Goal: Check status: Check status

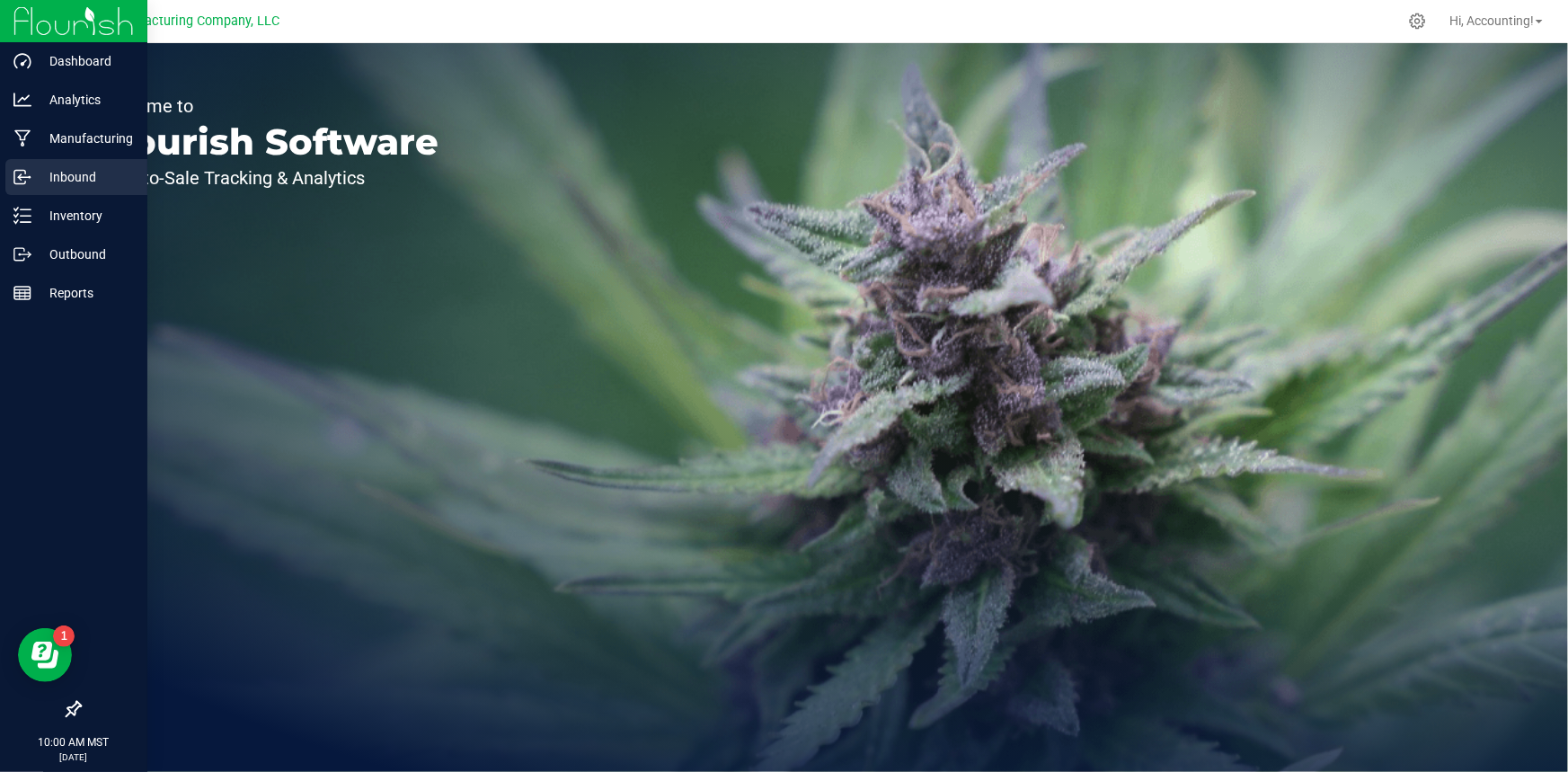
click at [63, 173] on p "Inbound" at bounding box center [86, 177] width 108 height 21
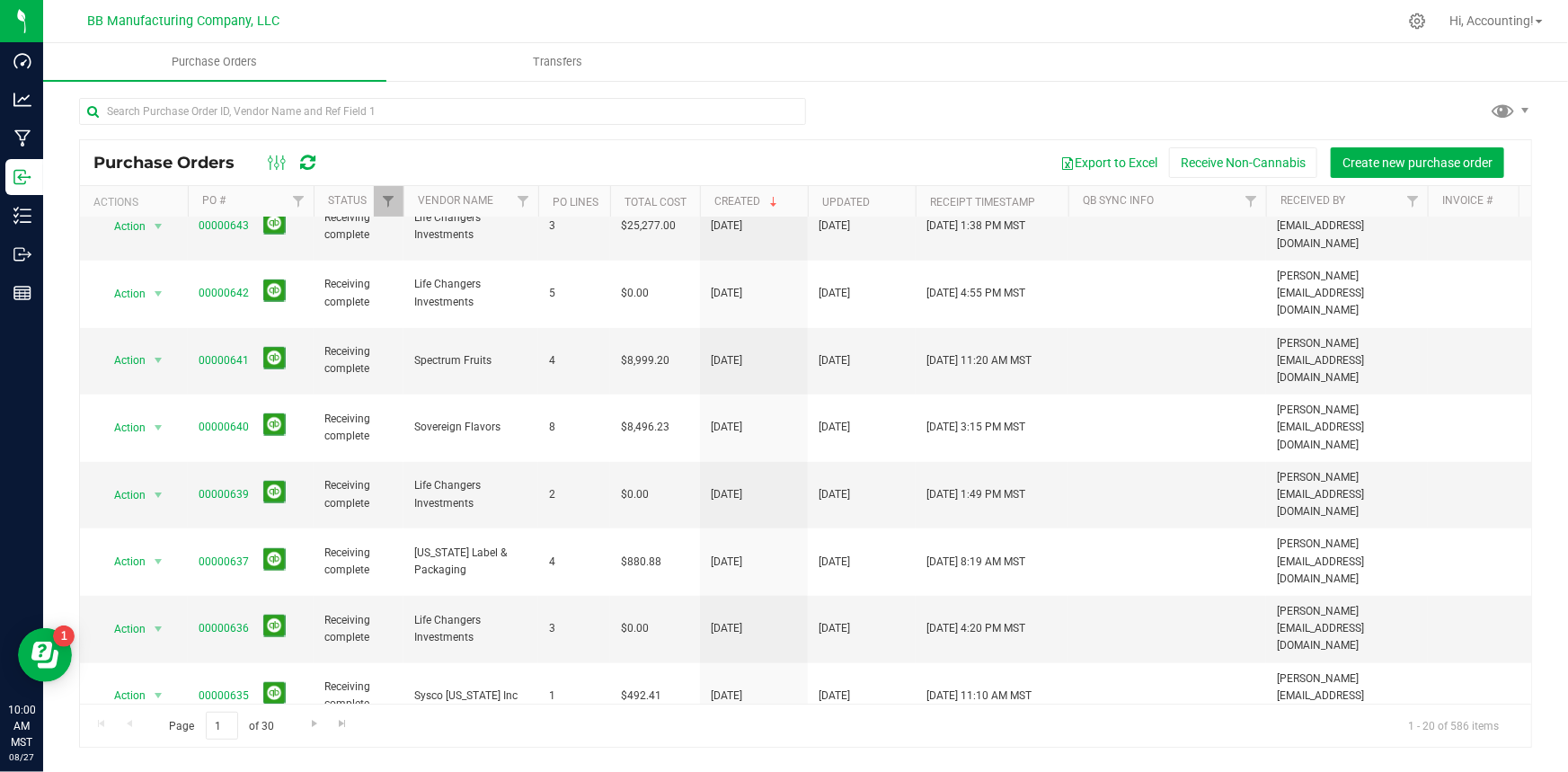
scroll to position [520, 0]
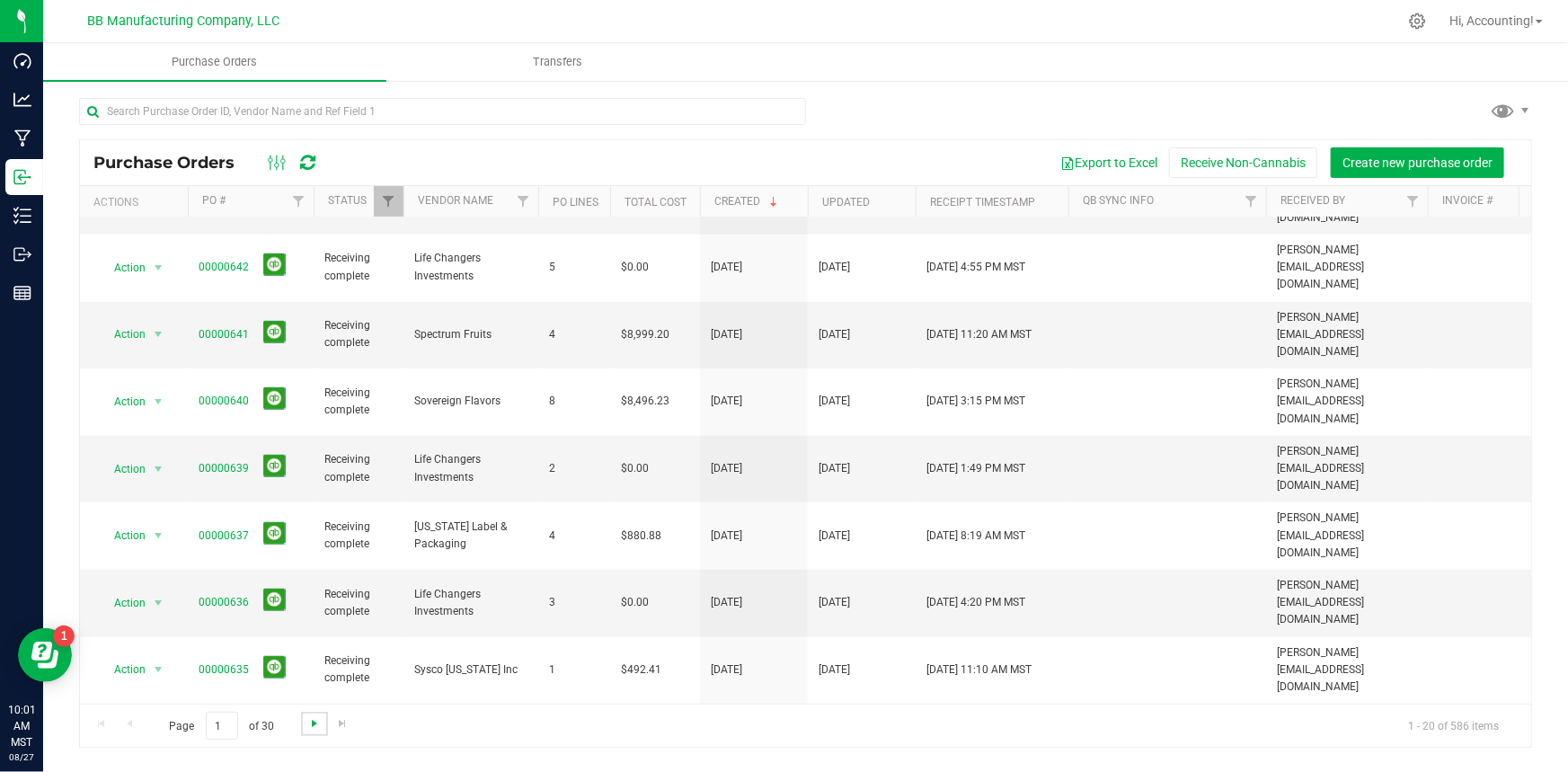
click at [307, 728] on span "Go to the next page" at bounding box center [314, 723] width 14 height 14
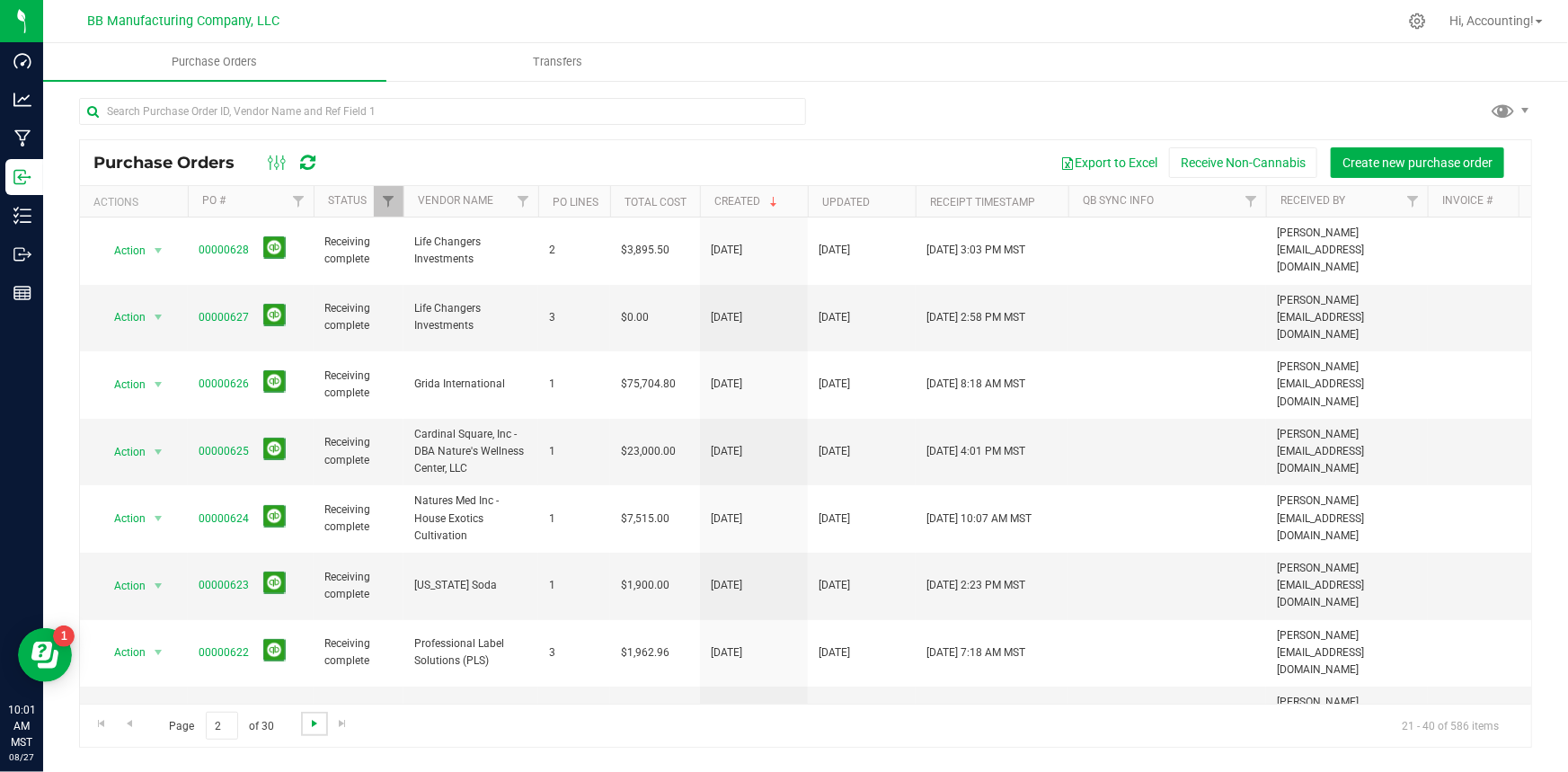
click at [307, 728] on span "Go to the next page" at bounding box center [314, 723] width 14 height 14
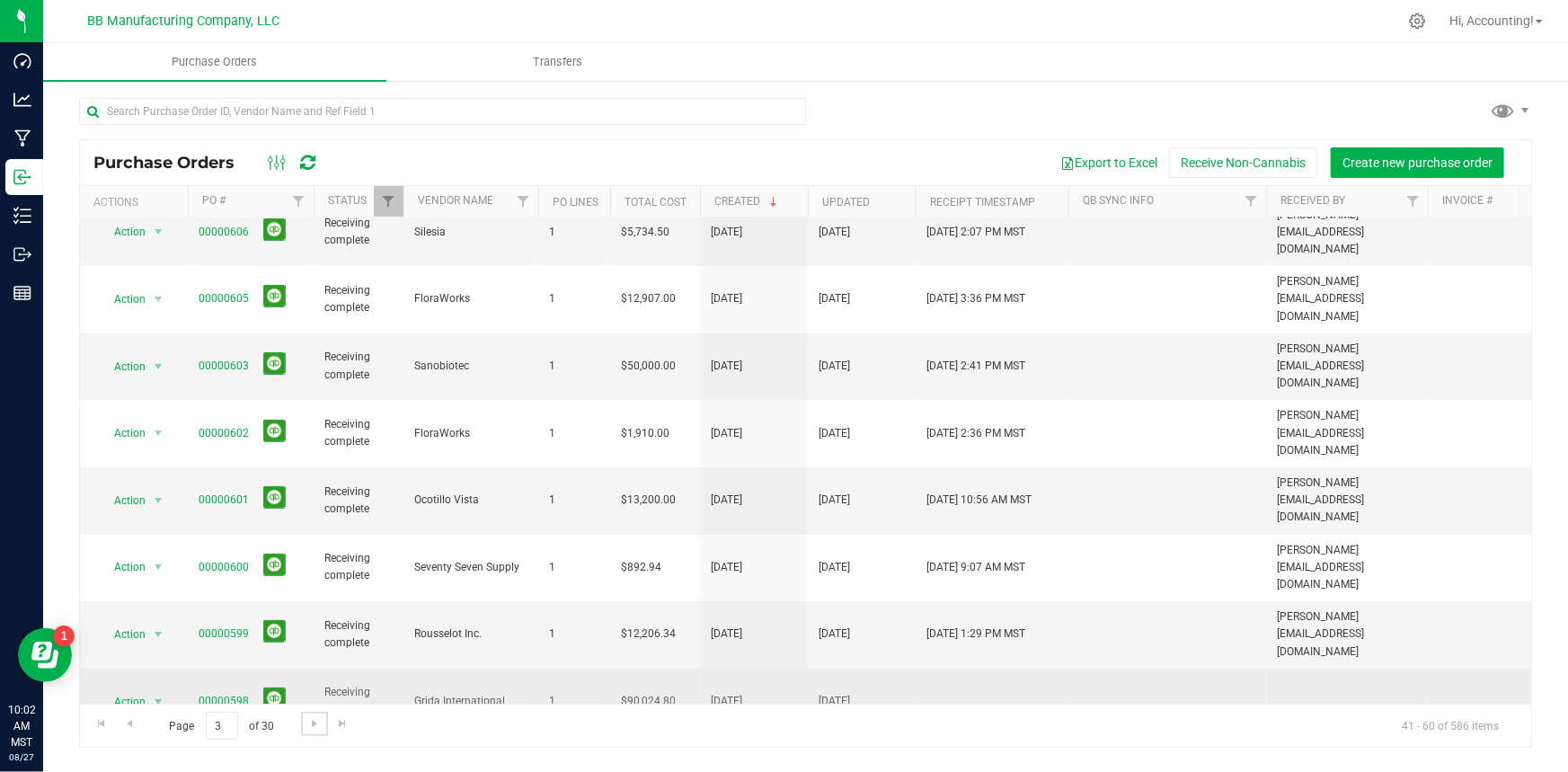
scroll to position [110, 0]
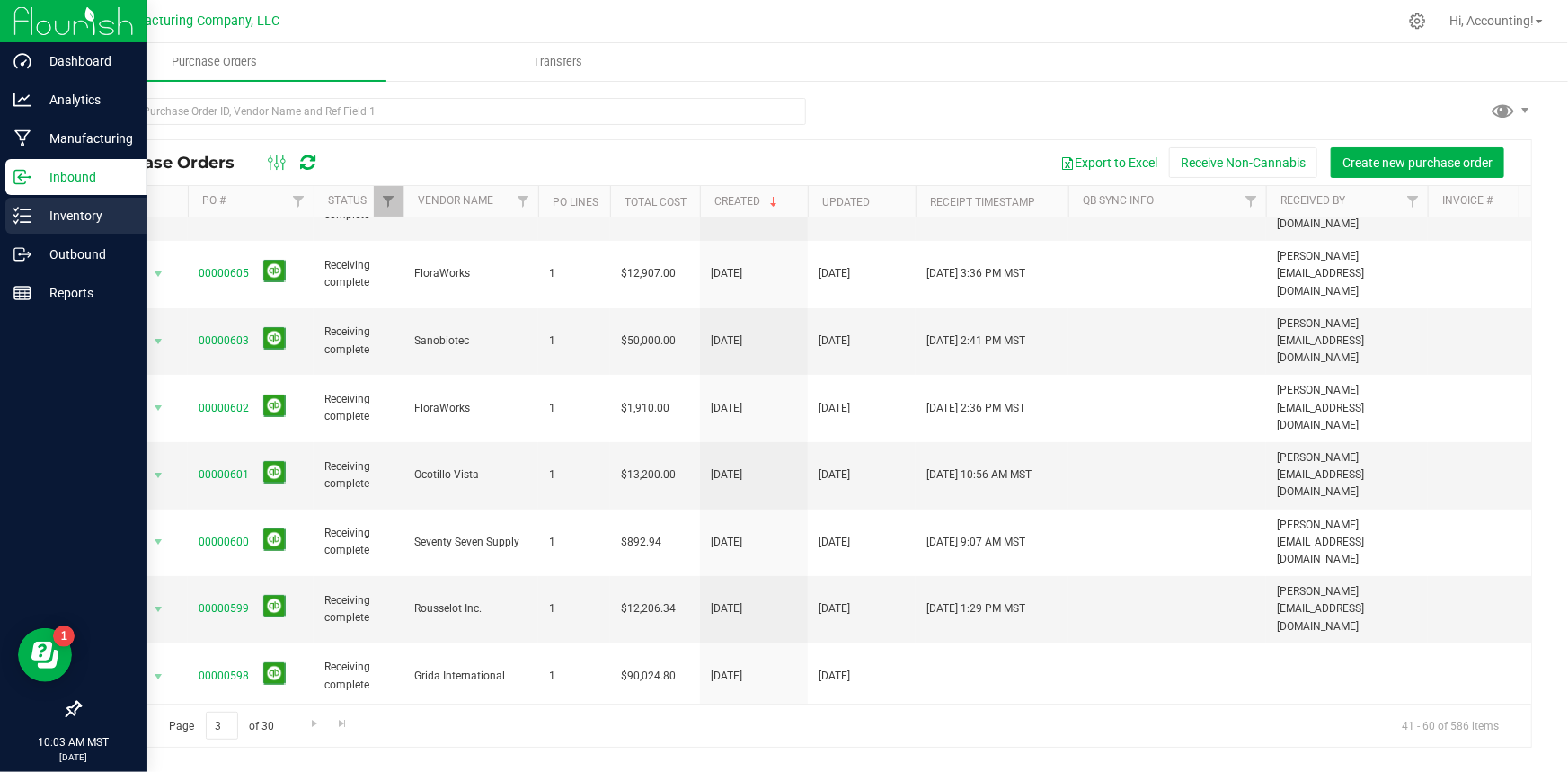
click at [44, 219] on p "Inventory" at bounding box center [86, 215] width 108 height 21
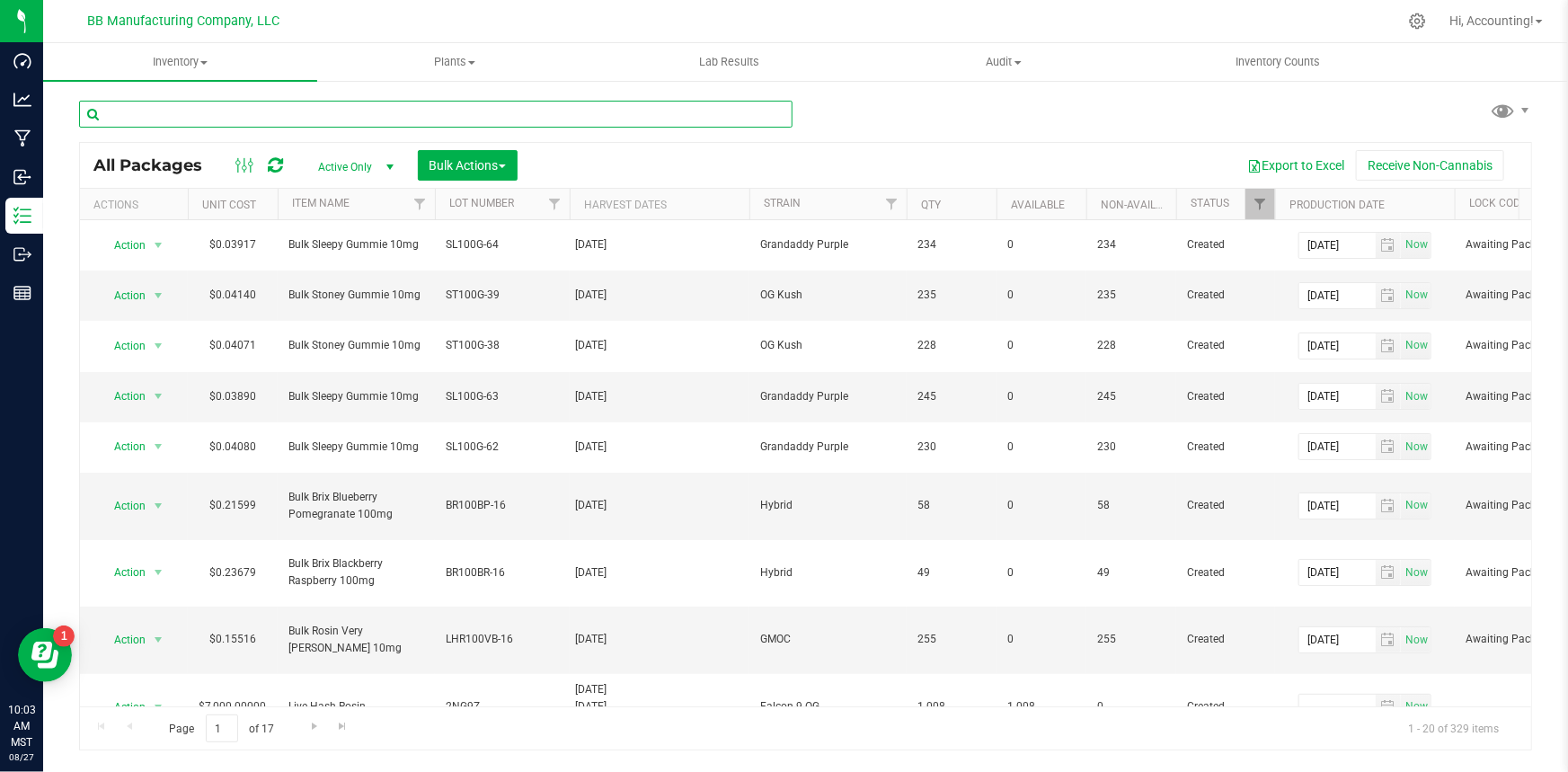
click at [224, 113] on input "text" at bounding box center [436, 114] width 713 height 27
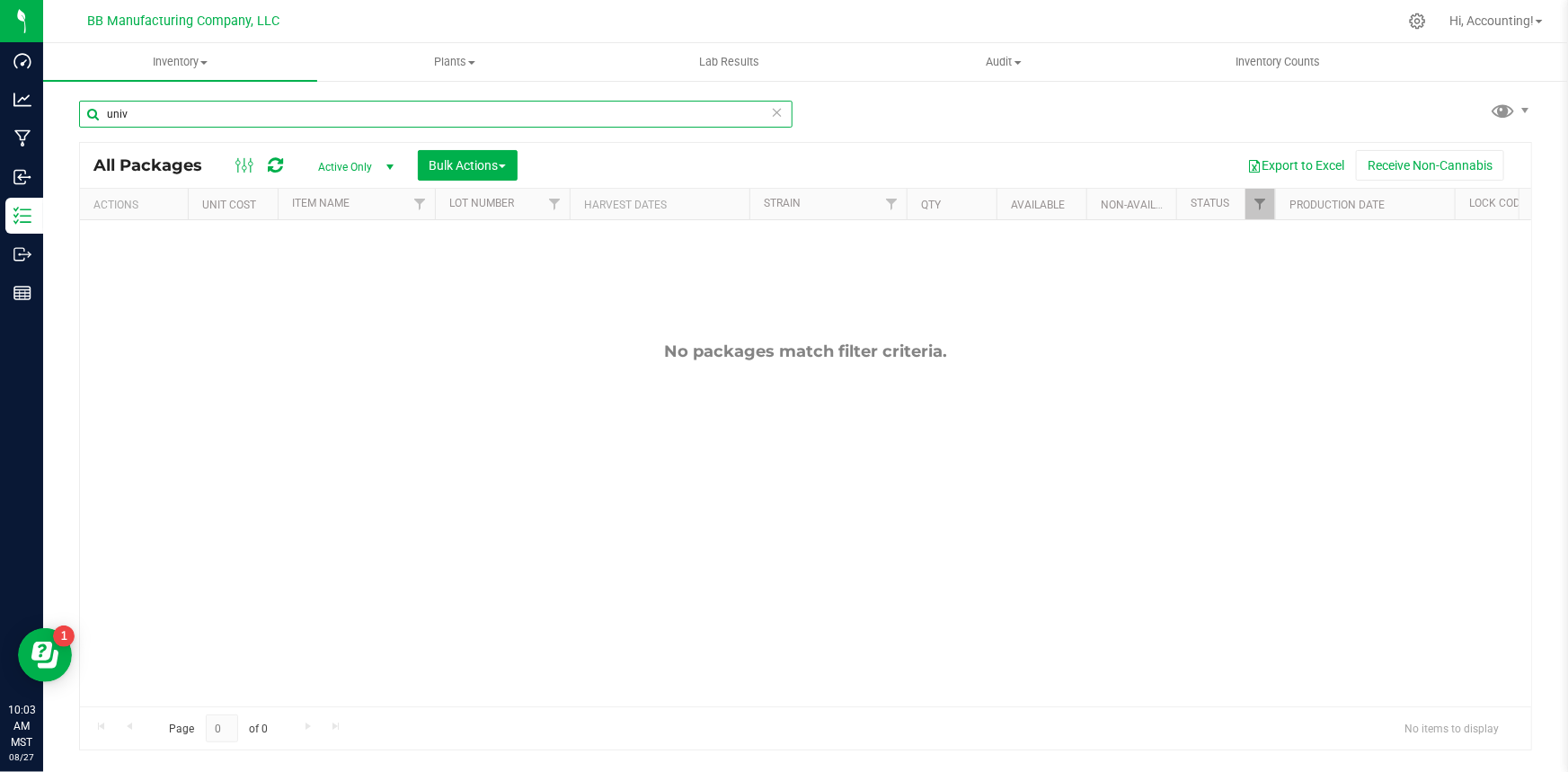
click at [258, 117] on input "univ" at bounding box center [436, 114] width 713 height 27
click at [226, 122] on input "univ" at bounding box center [436, 114] width 713 height 27
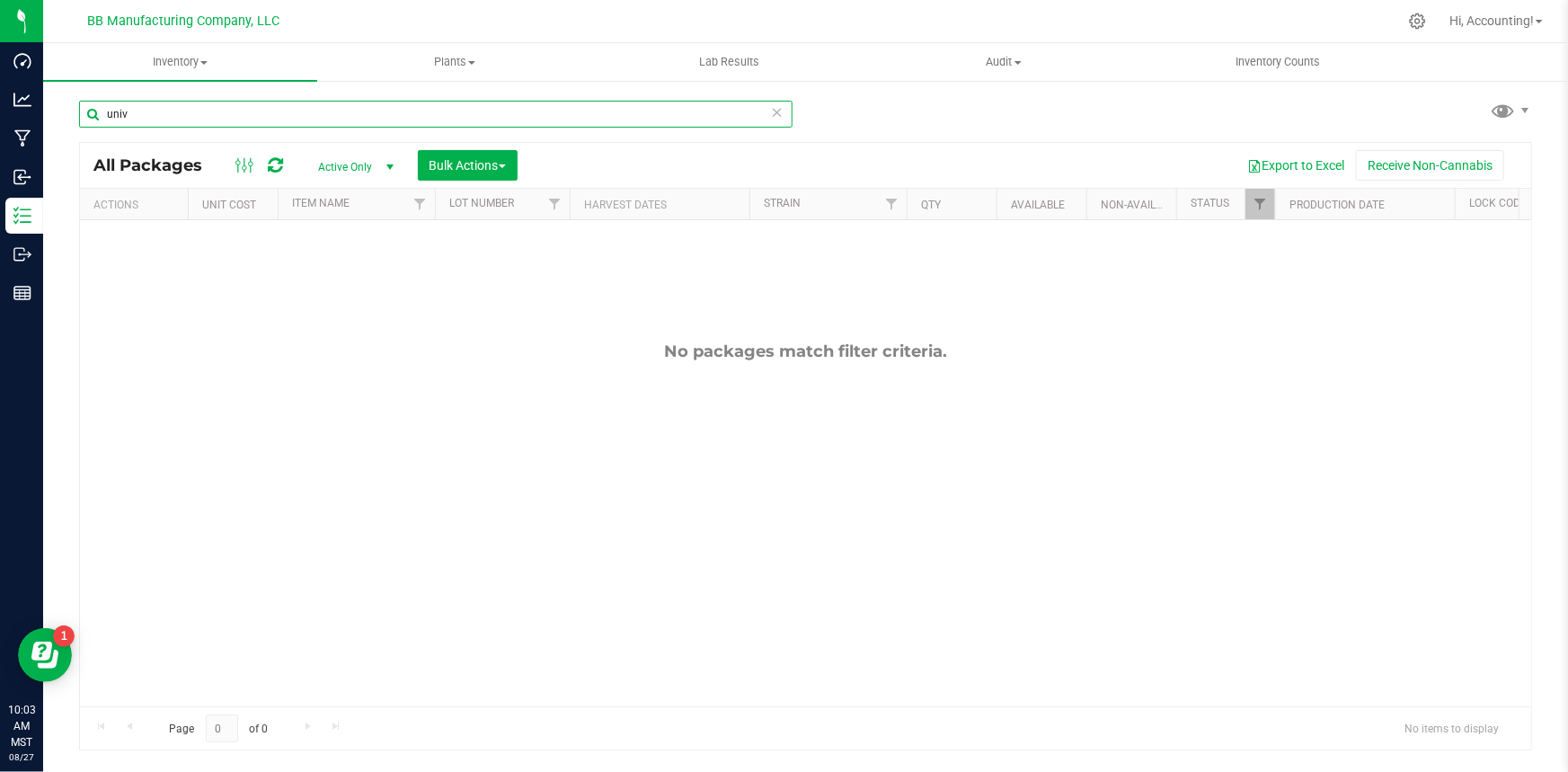
click at [226, 122] on input "univ" at bounding box center [436, 114] width 713 height 27
type input "p"
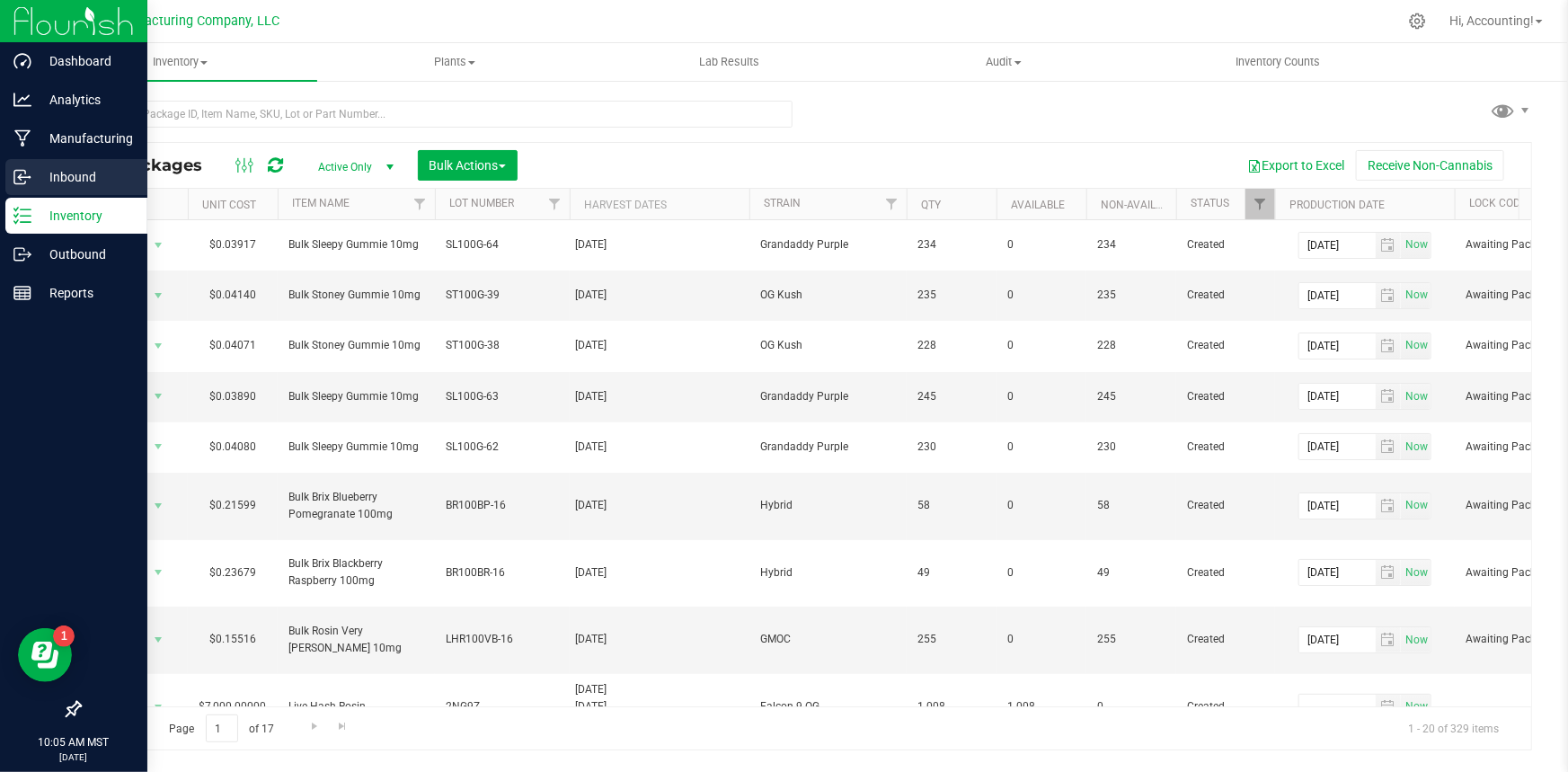
click at [66, 180] on p "Inbound" at bounding box center [86, 177] width 108 height 21
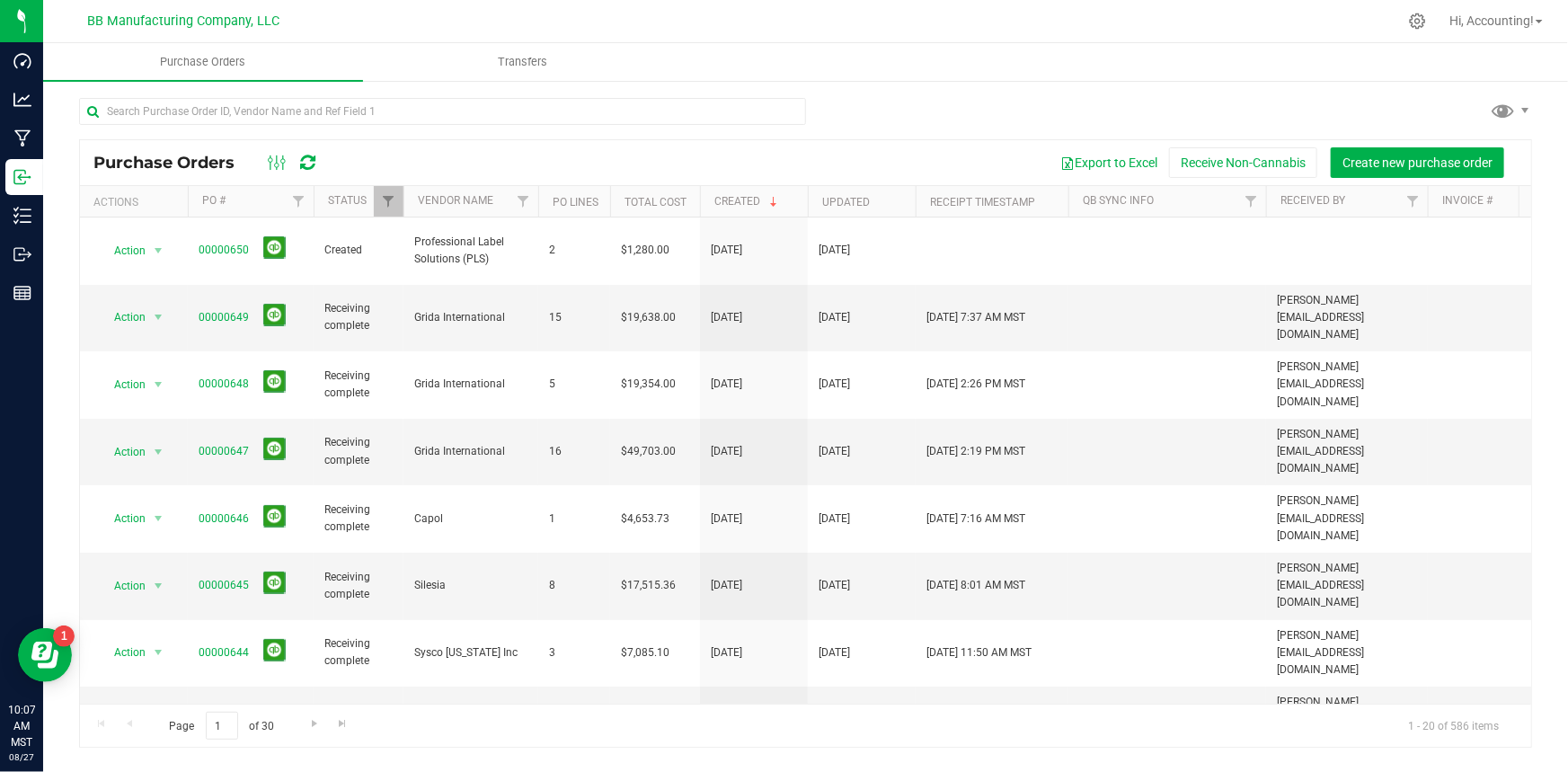
click at [198, 763] on div "Purchase Orders Export to Excel Receive Non-Cannabis Create new purchase order …" at bounding box center [806, 422] width 1525 height 686
click at [555, 744] on div "Page 1 of 30 1 - 20 of 586 items" at bounding box center [806, 725] width 1451 height 43
click at [389, 758] on div "Purchase Orders Export to Excel Receive Non-Cannabis Create new purchase order …" at bounding box center [806, 422] width 1525 height 686
click at [328, 761] on div "Purchase Orders Export to Excel Receive Non-Cannabis Create new purchase order …" at bounding box center [806, 422] width 1525 height 686
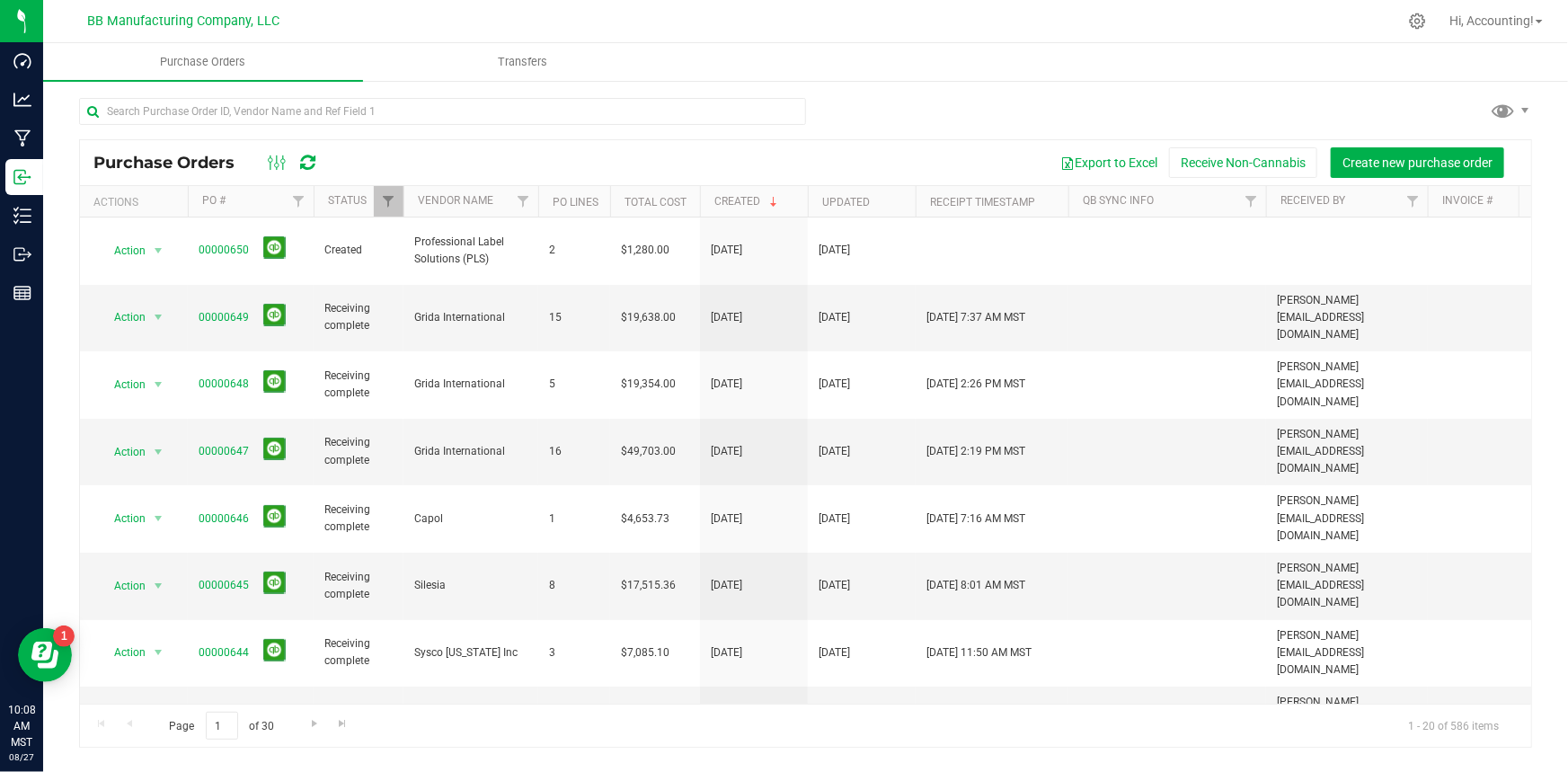
click at [636, 742] on div "Page 1 of 30 1 - 20 of 586 items" at bounding box center [806, 725] width 1451 height 43
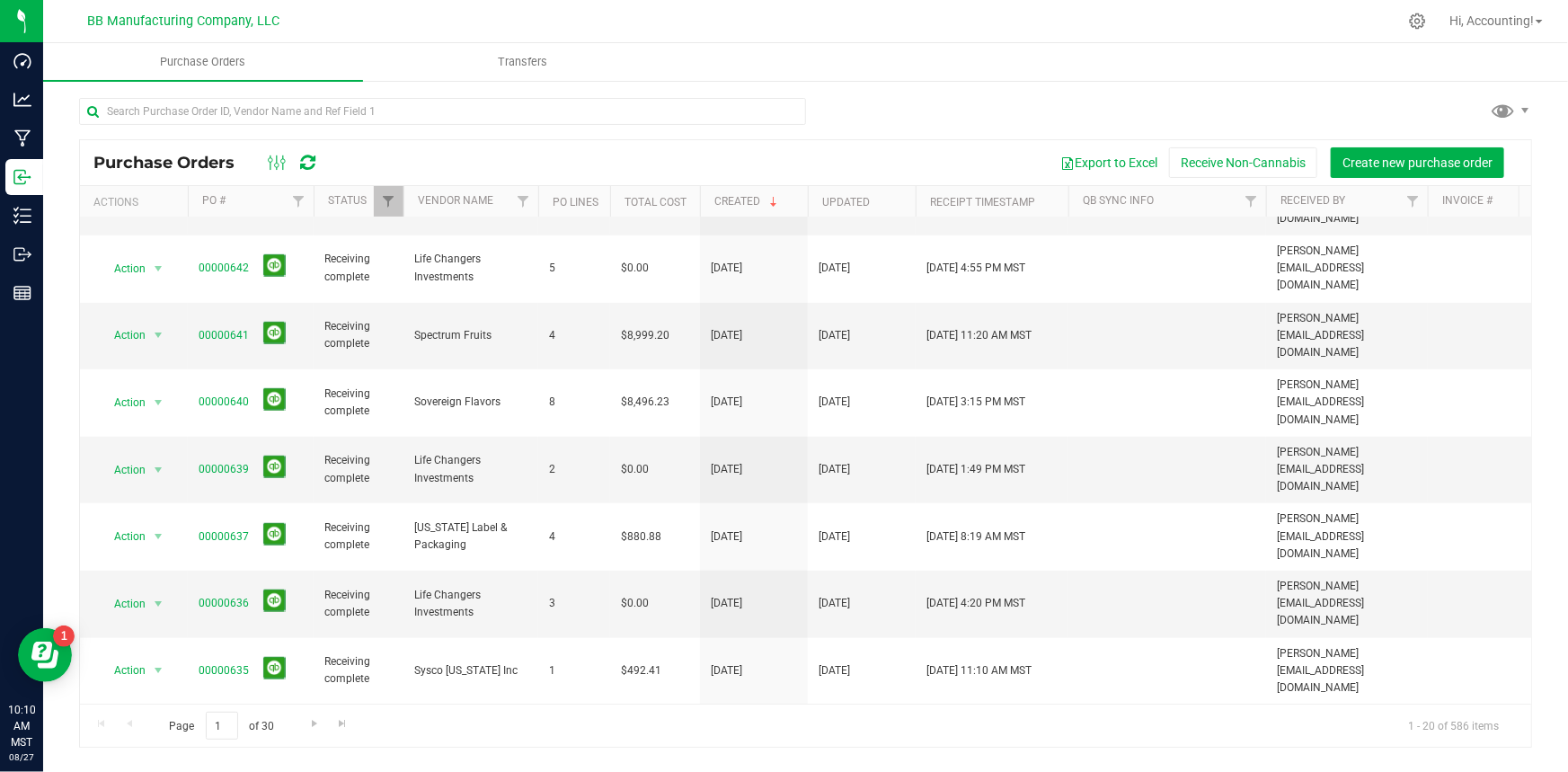
scroll to position [520, 0]
click at [307, 720] on span "Go to the next page" at bounding box center [314, 723] width 14 height 14
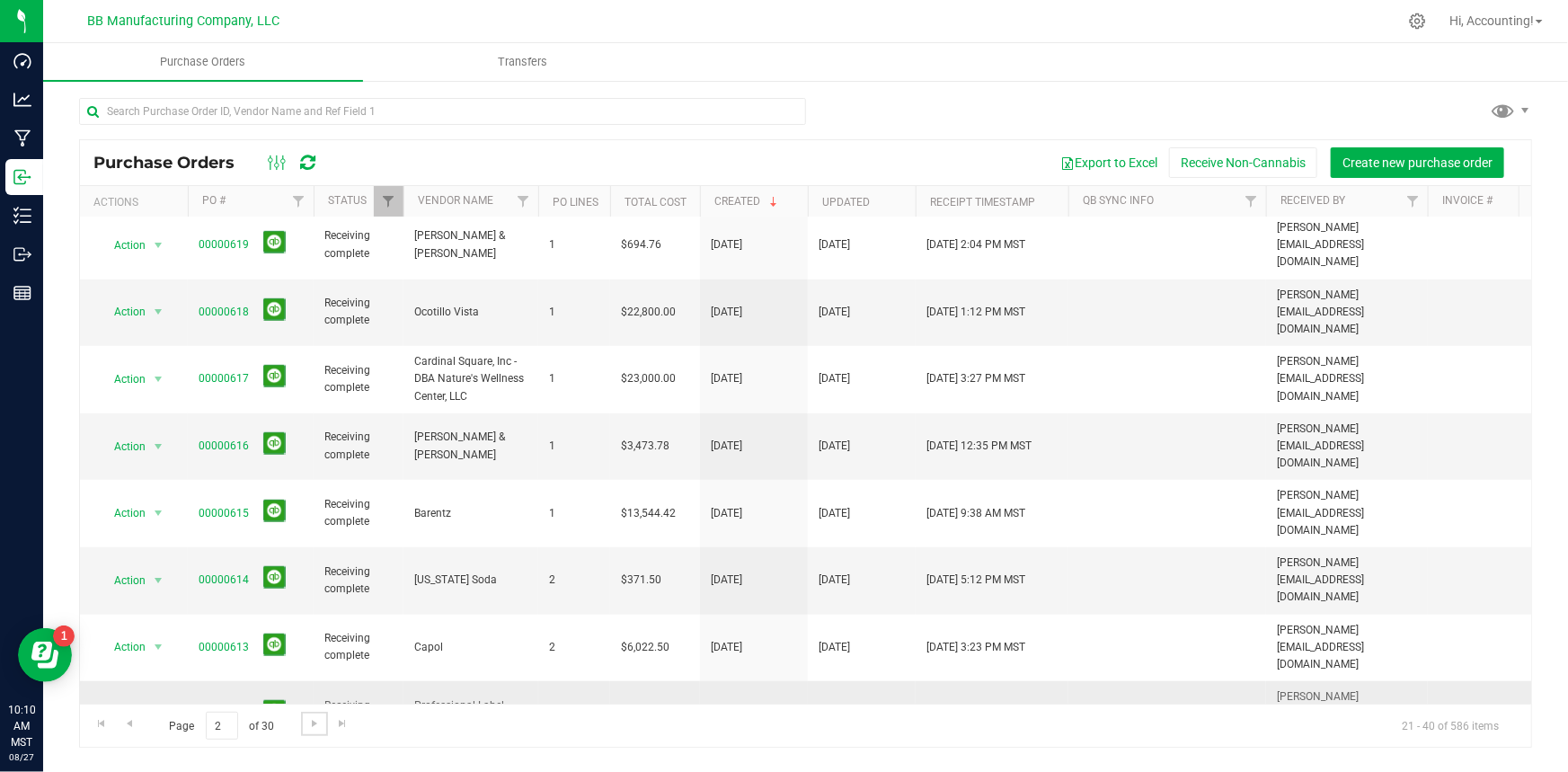
scroll to position [571, 0]
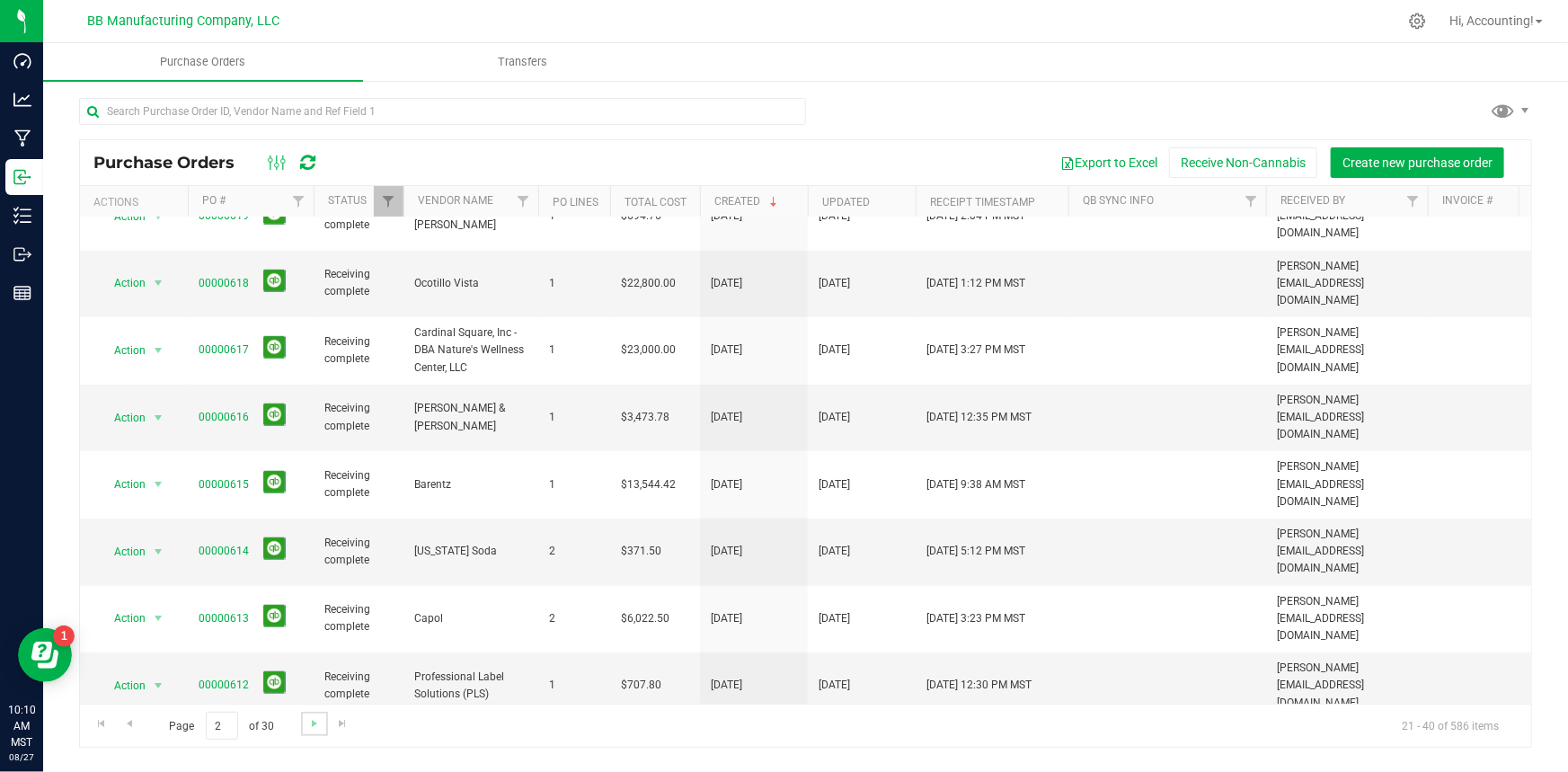
click at [304, 729] on link "Go to the next page" at bounding box center [314, 724] width 26 height 24
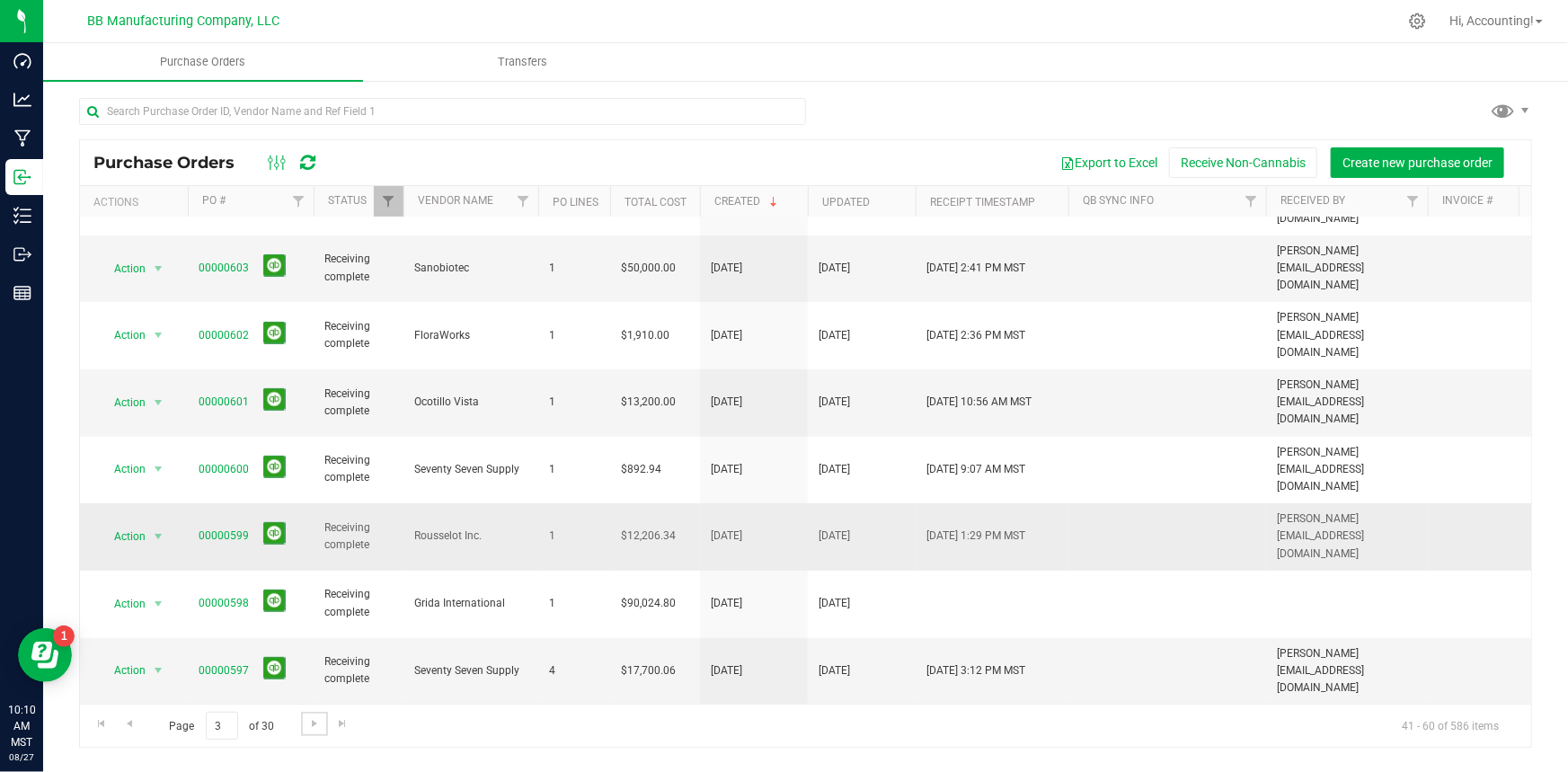
scroll to position [520, 0]
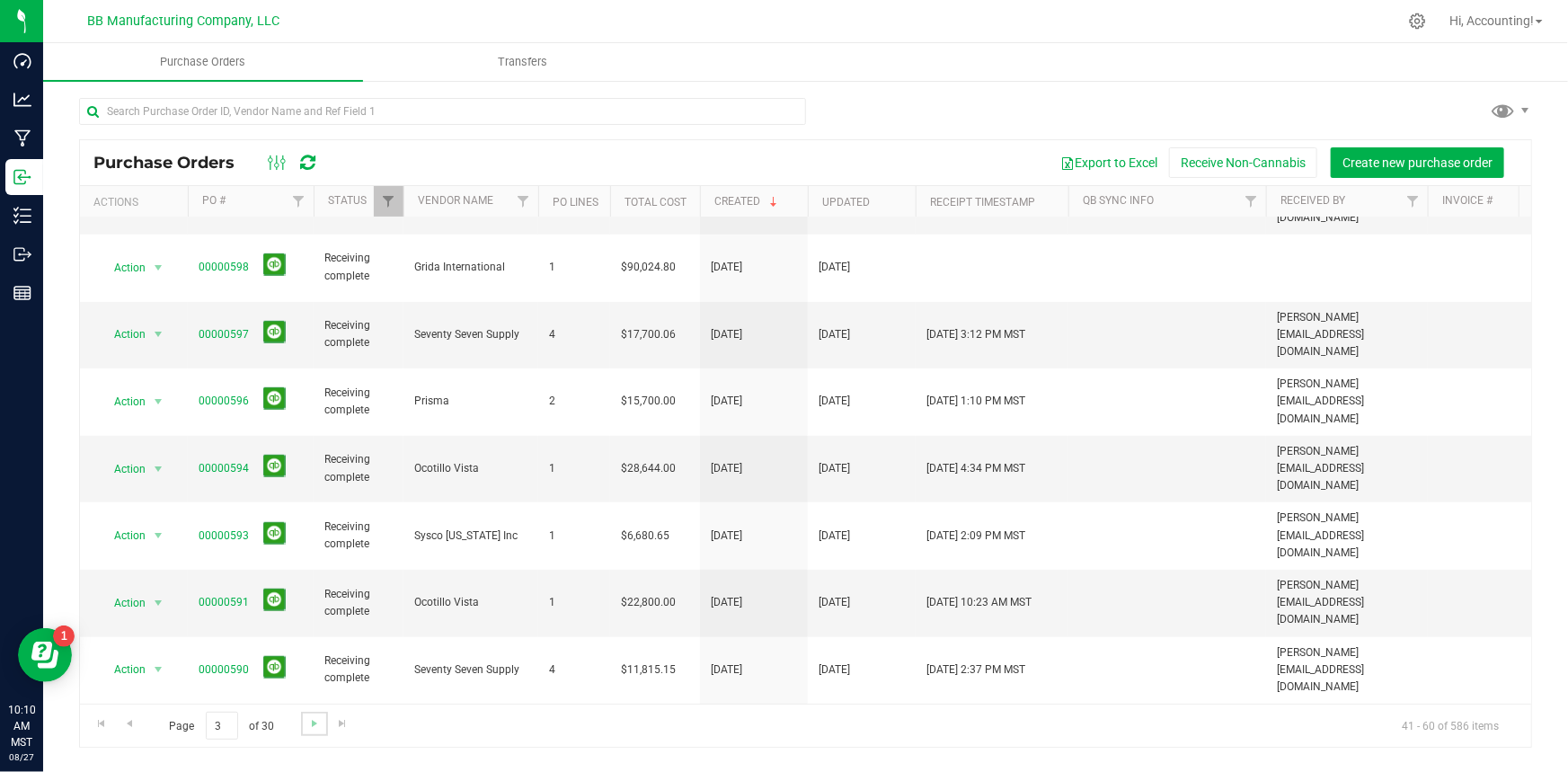
click at [304, 727] on link "Go to the next page" at bounding box center [314, 724] width 26 height 24
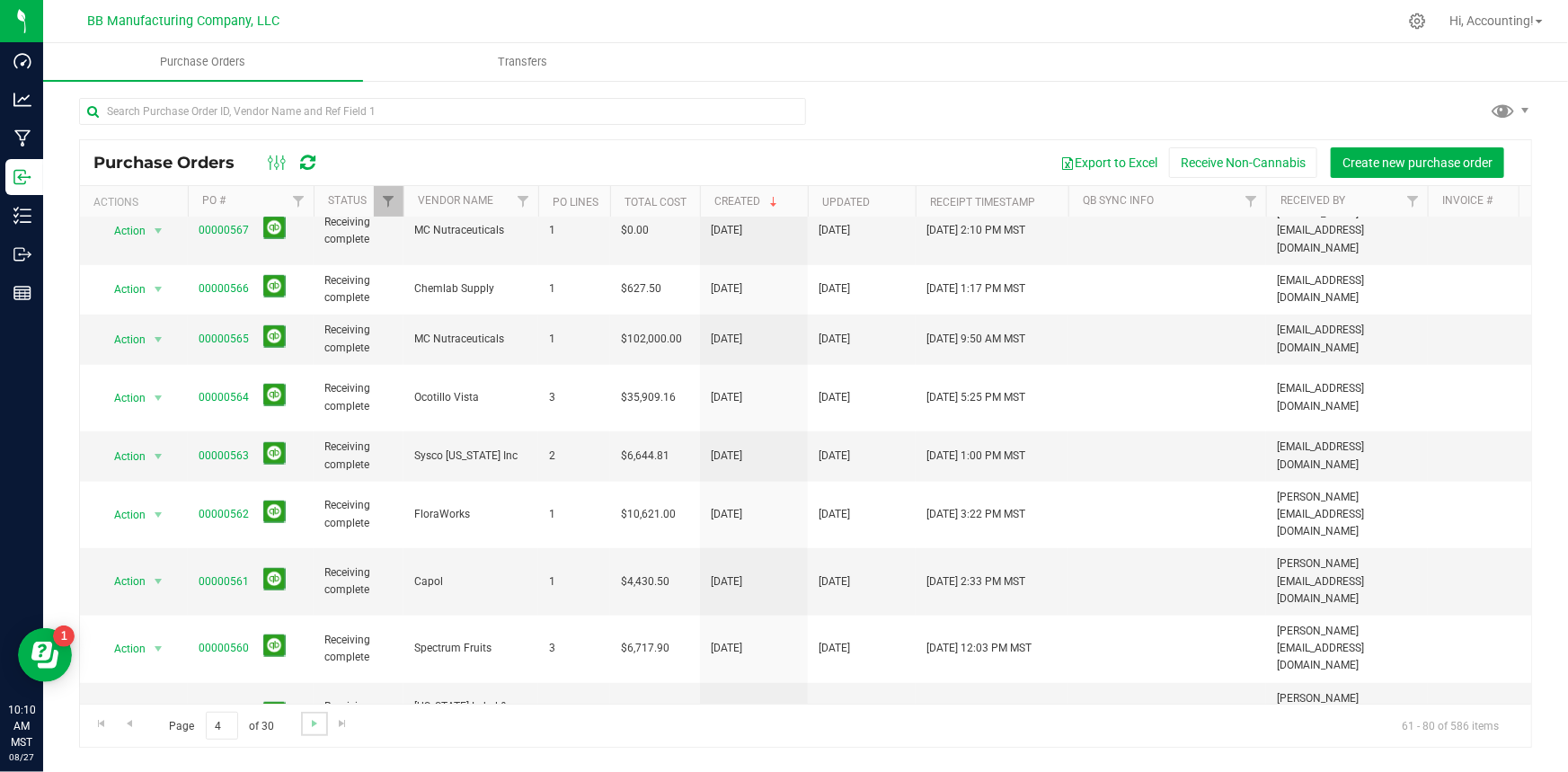
click at [301, 728] on link "Go to the next page" at bounding box center [314, 724] width 26 height 24
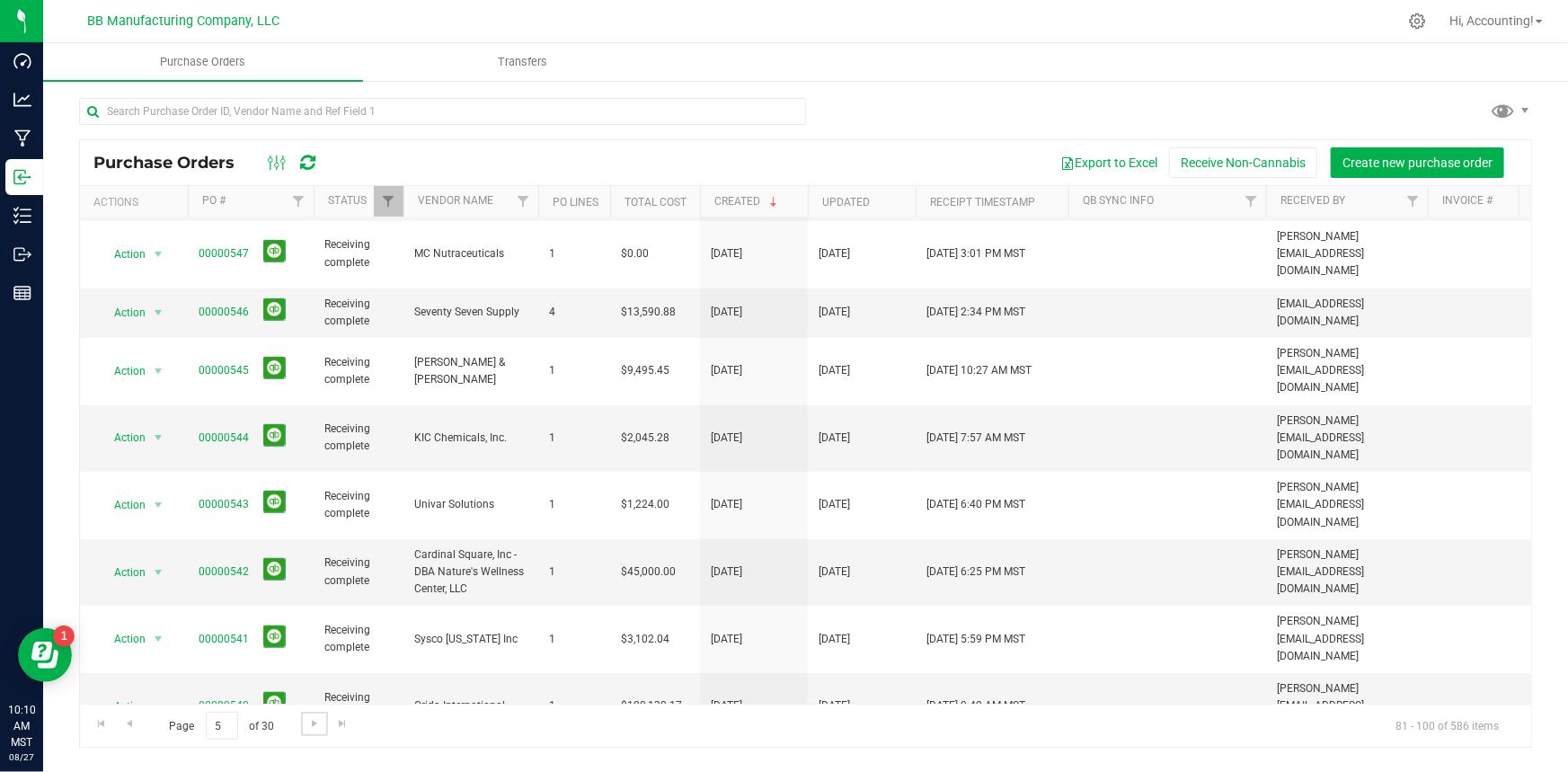
scroll to position [554, 0]
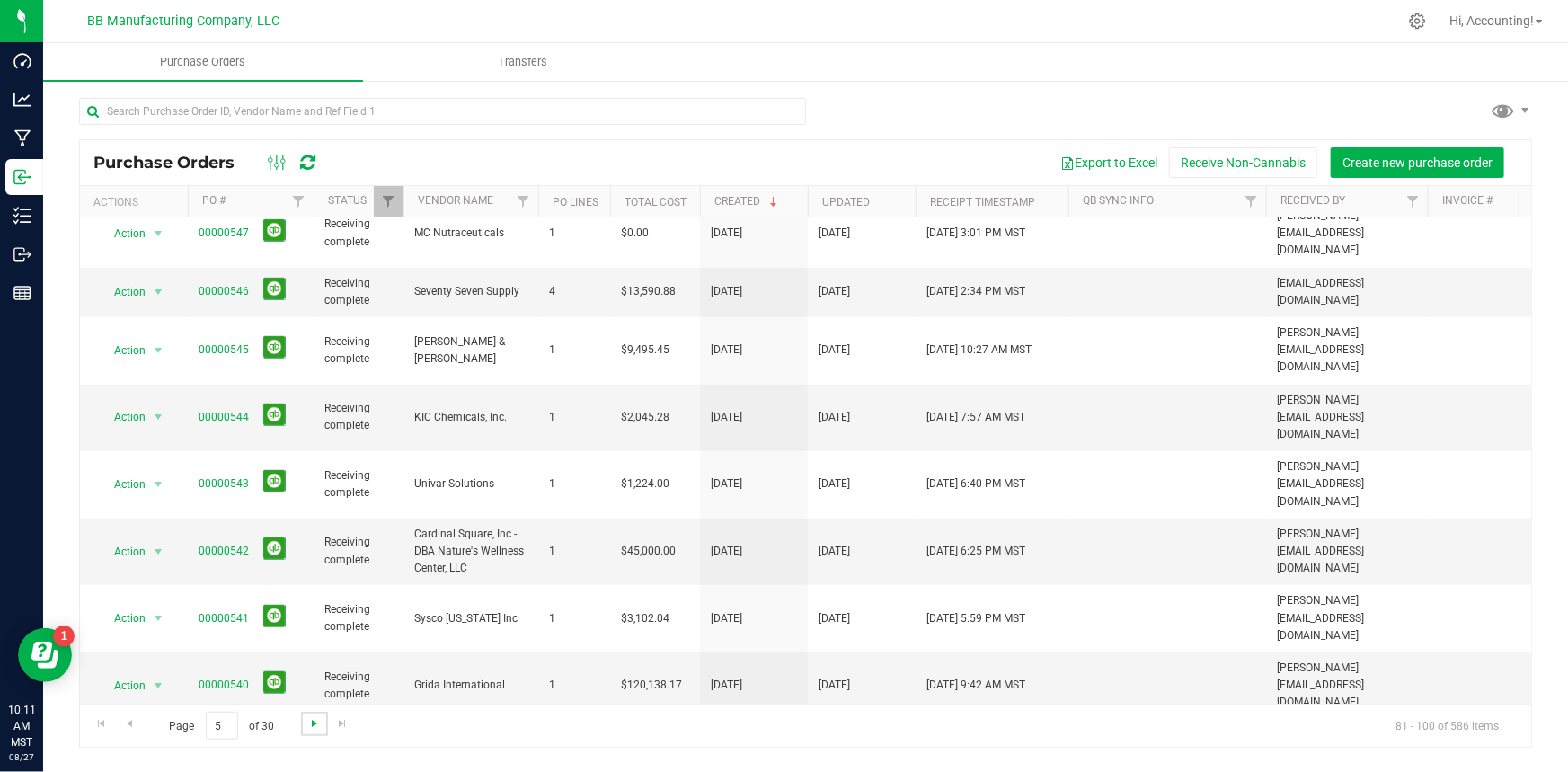
click at [313, 727] on span "Go to the next page" at bounding box center [314, 723] width 14 height 14
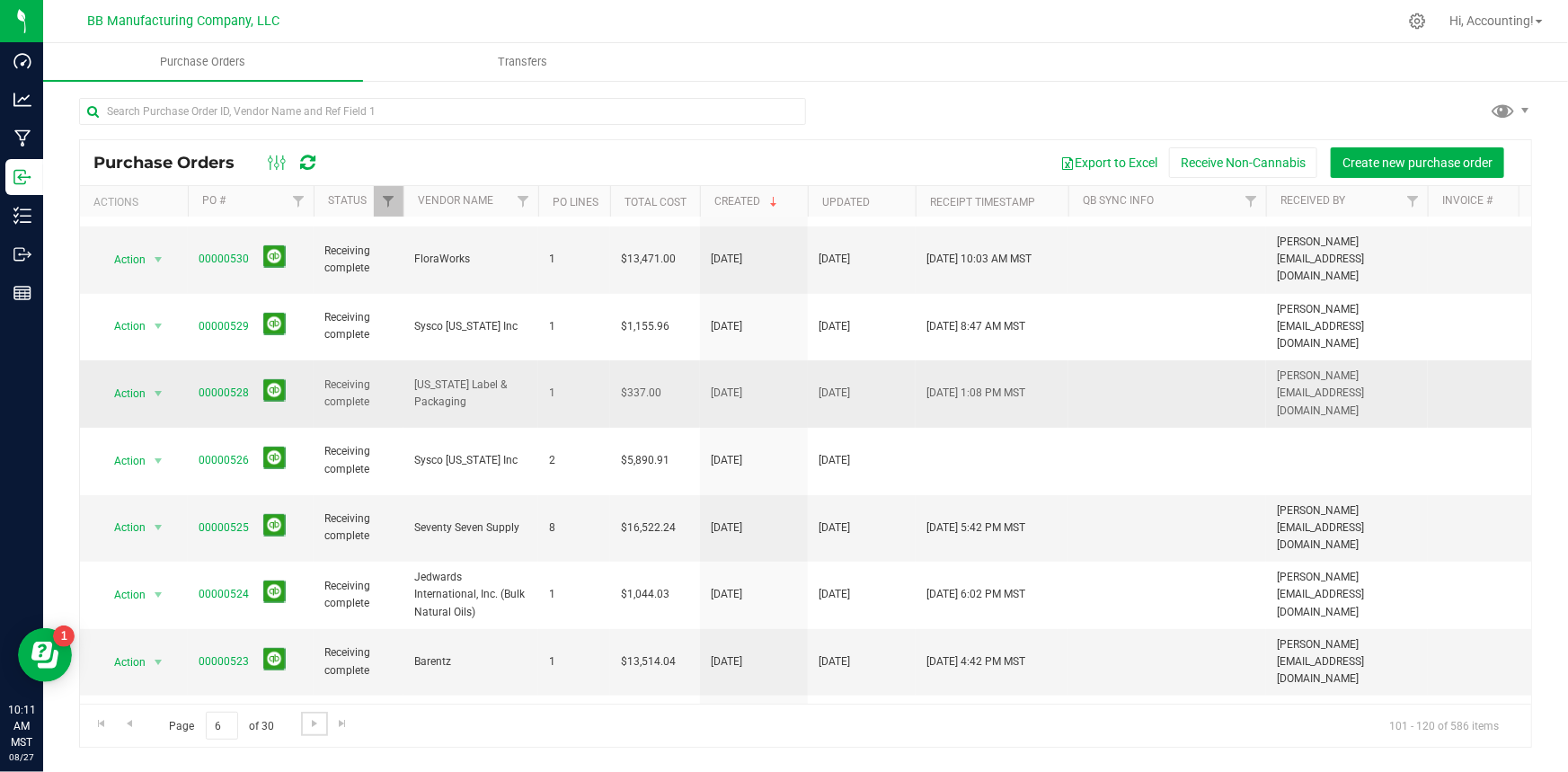
scroll to position [291, 0]
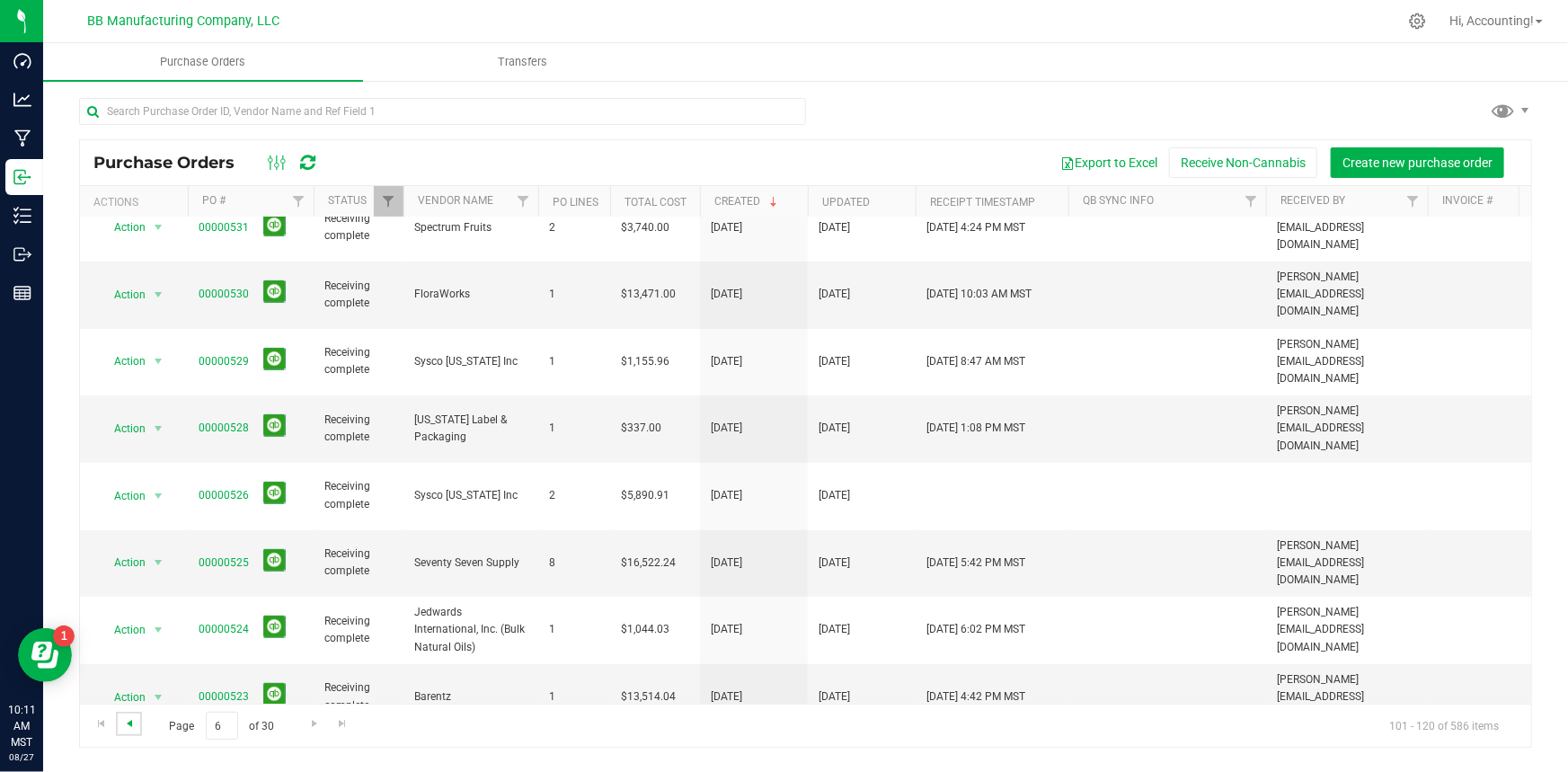
click at [133, 728] on span "Go to the previous page" at bounding box center [128, 723] width 14 height 14
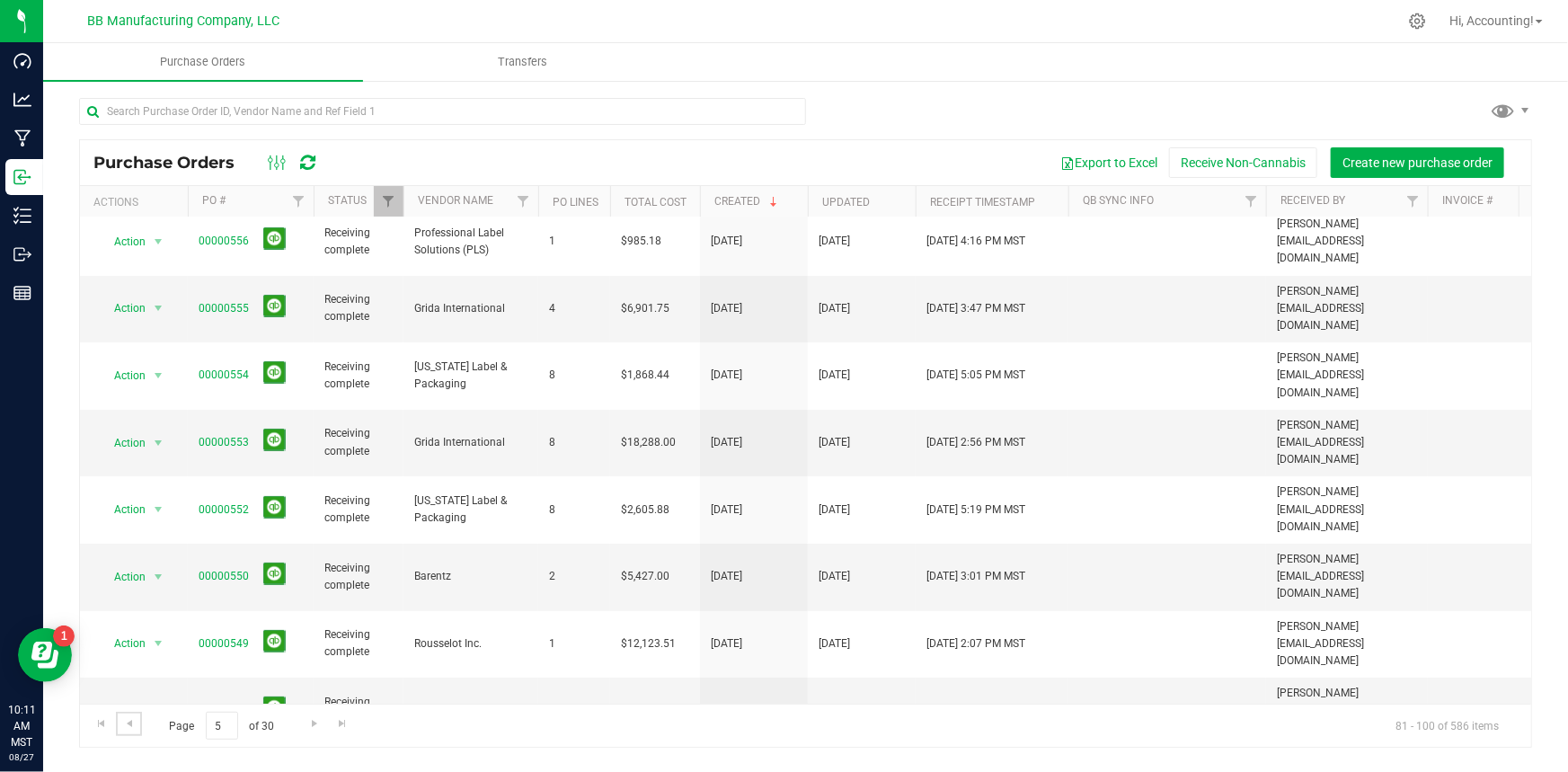
scroll to position [0, 0]
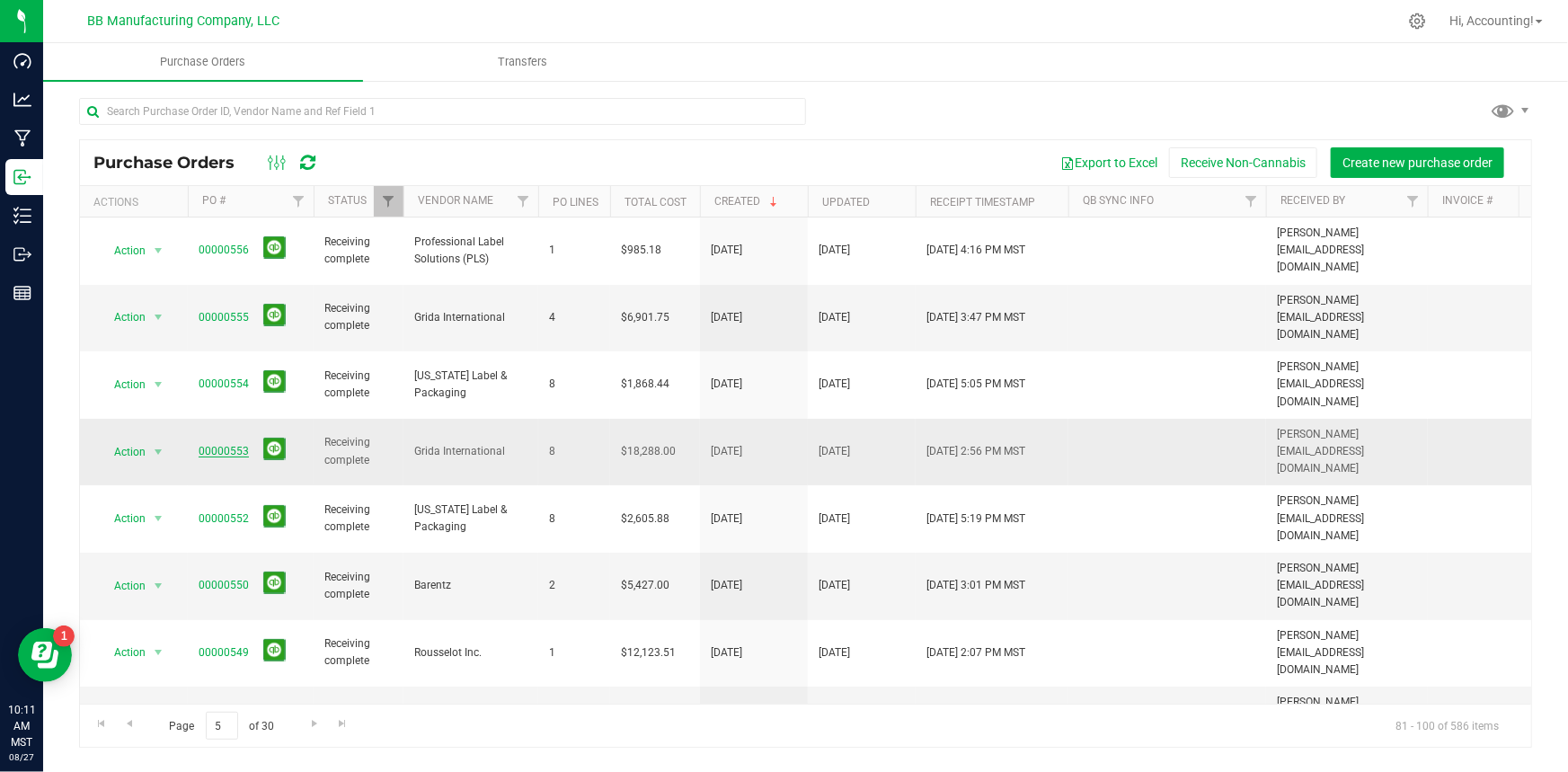
click at [216, 444] on link "00000553" at bounding box center [224, 450] width 50 height 13
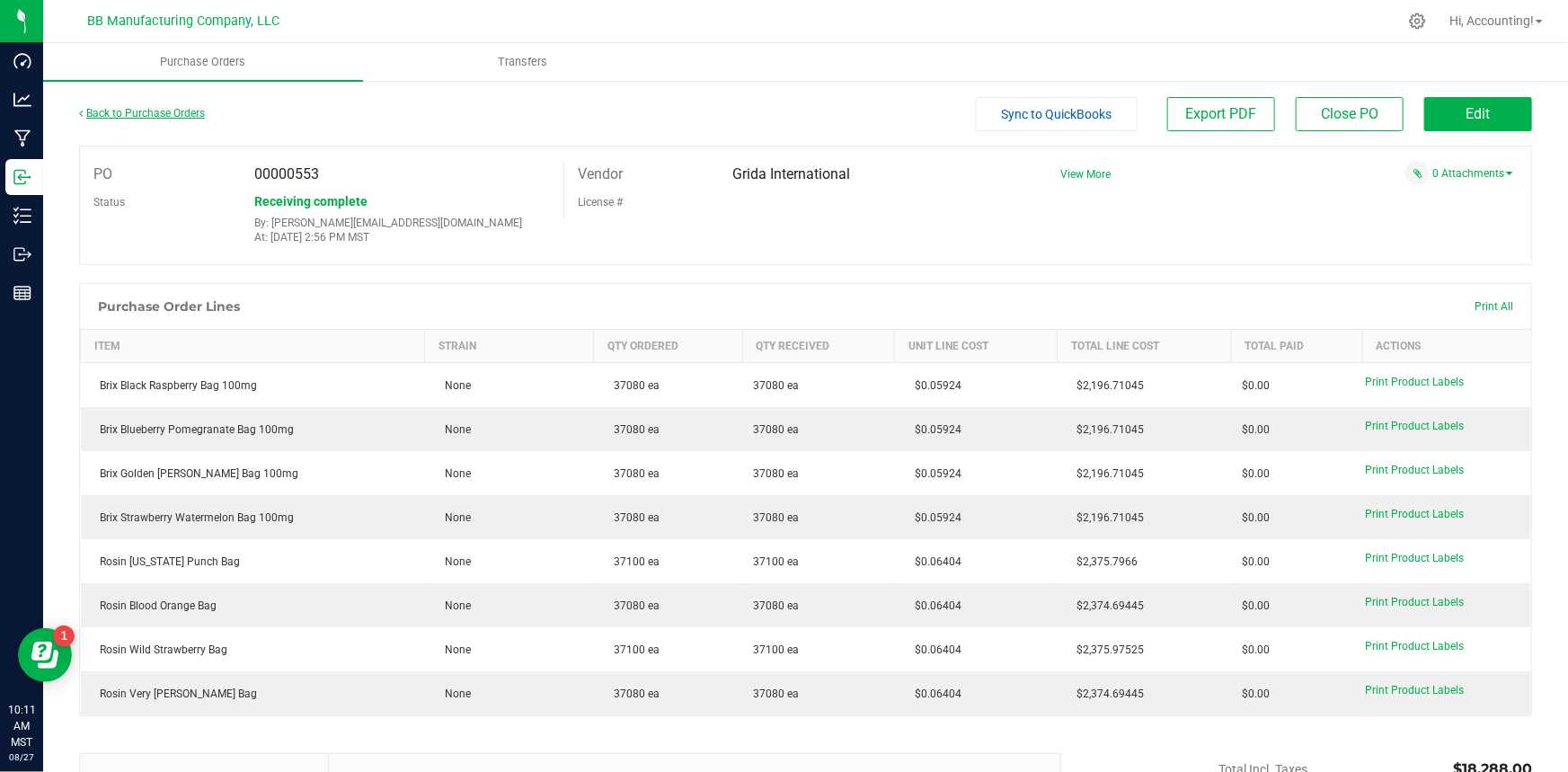
click at [130, 108] on link "Back to Purchase Orders" at bounding box center [142, 113] width 126 height 13
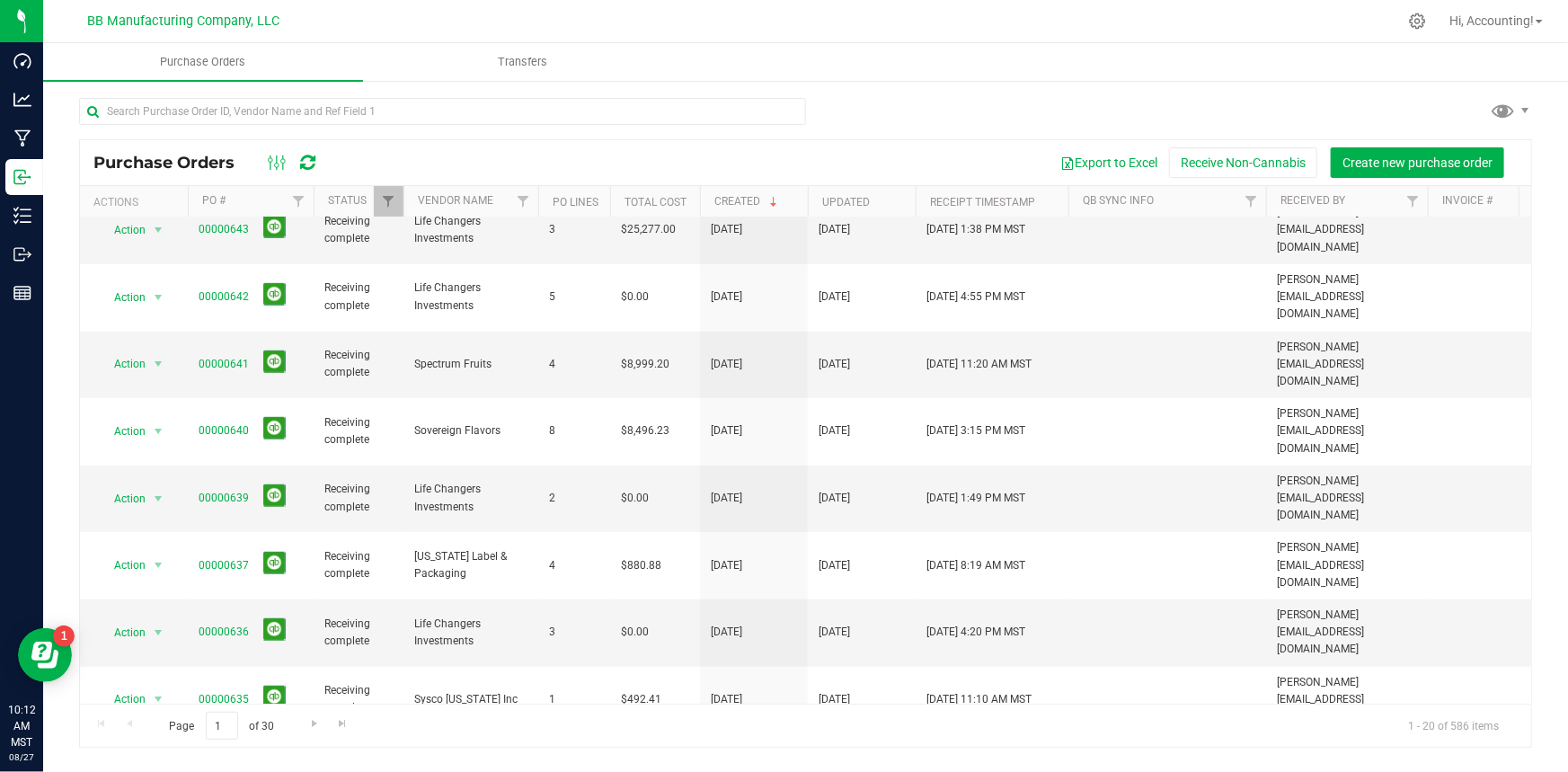
scroll to position [520, 0]
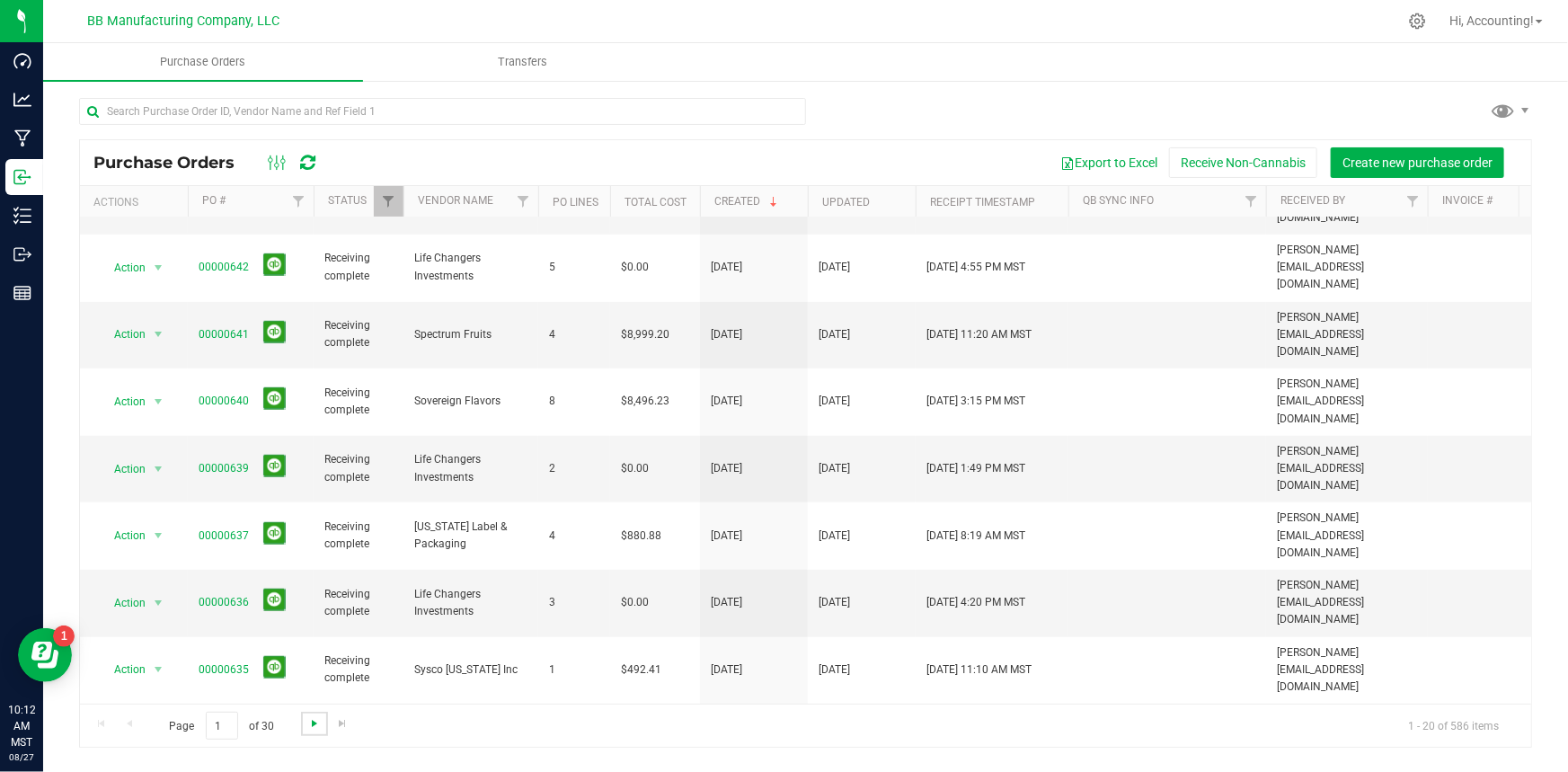
click at [314, 724] on span "Go to the next page" at bounding box center [314, 723] width 14 height 14
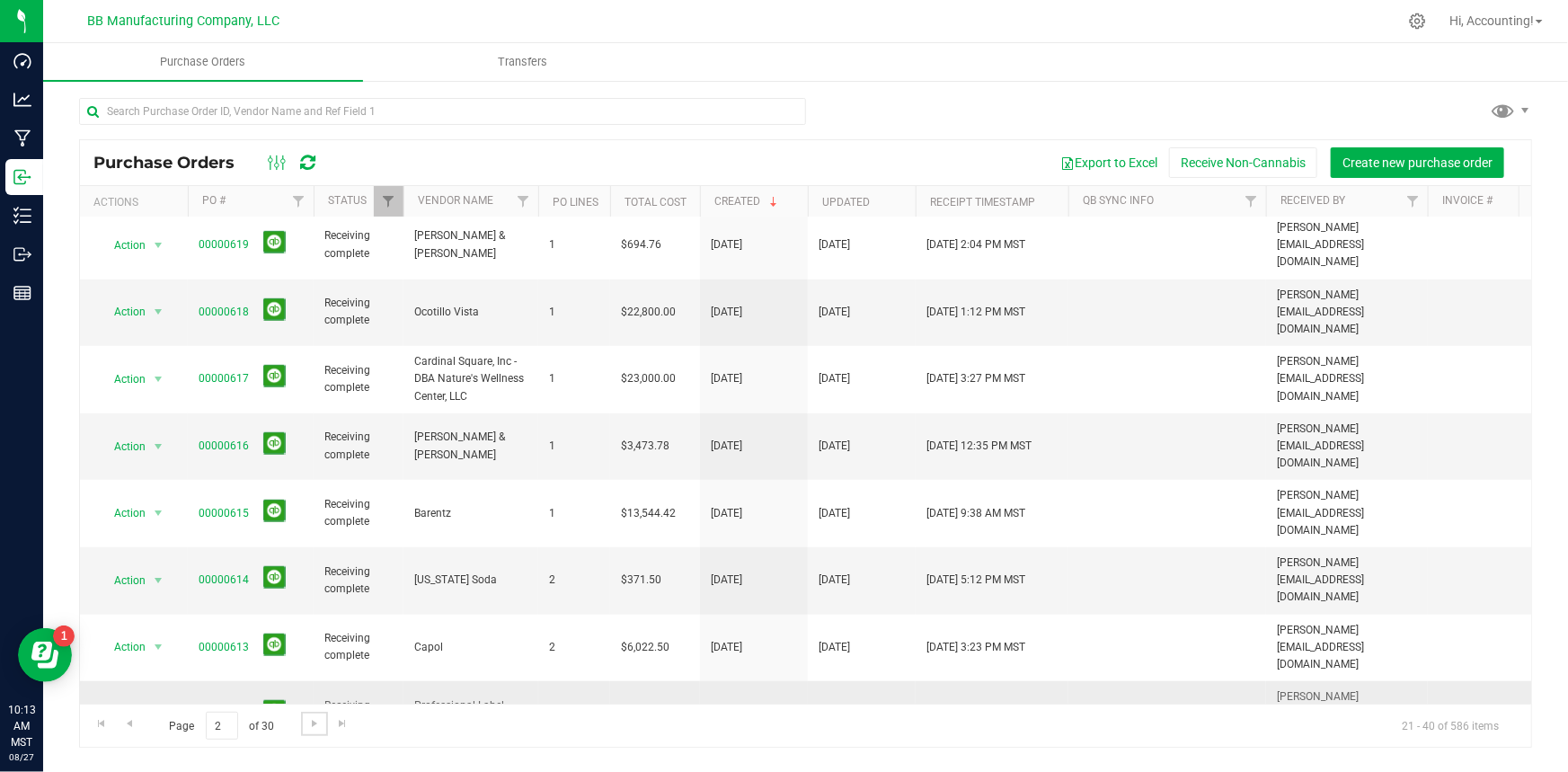
scroll to position [571, 0]
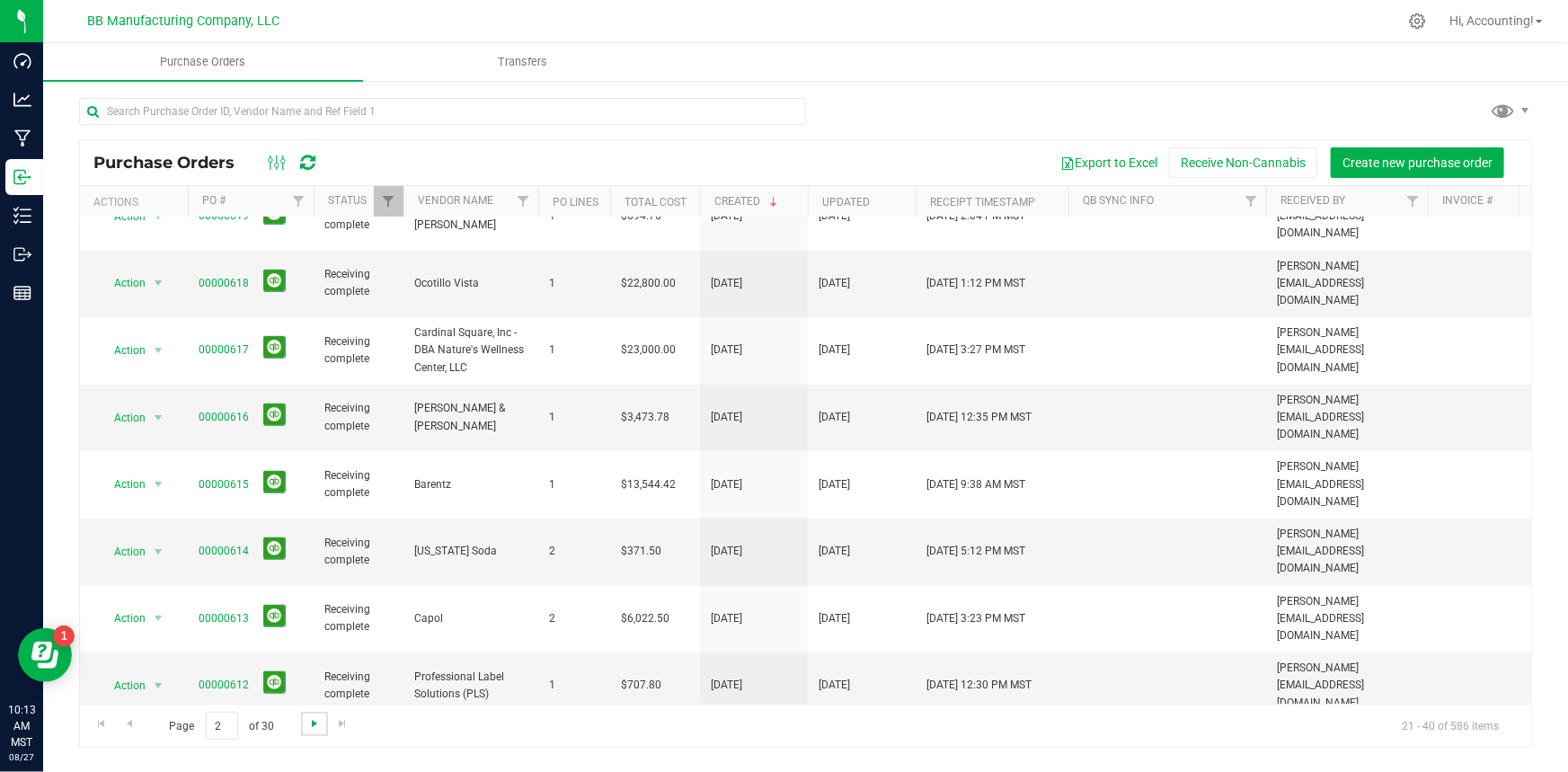
click at [307, 721] on span "Go to the next page" at bounding box center [314, 723] width 14 height 14
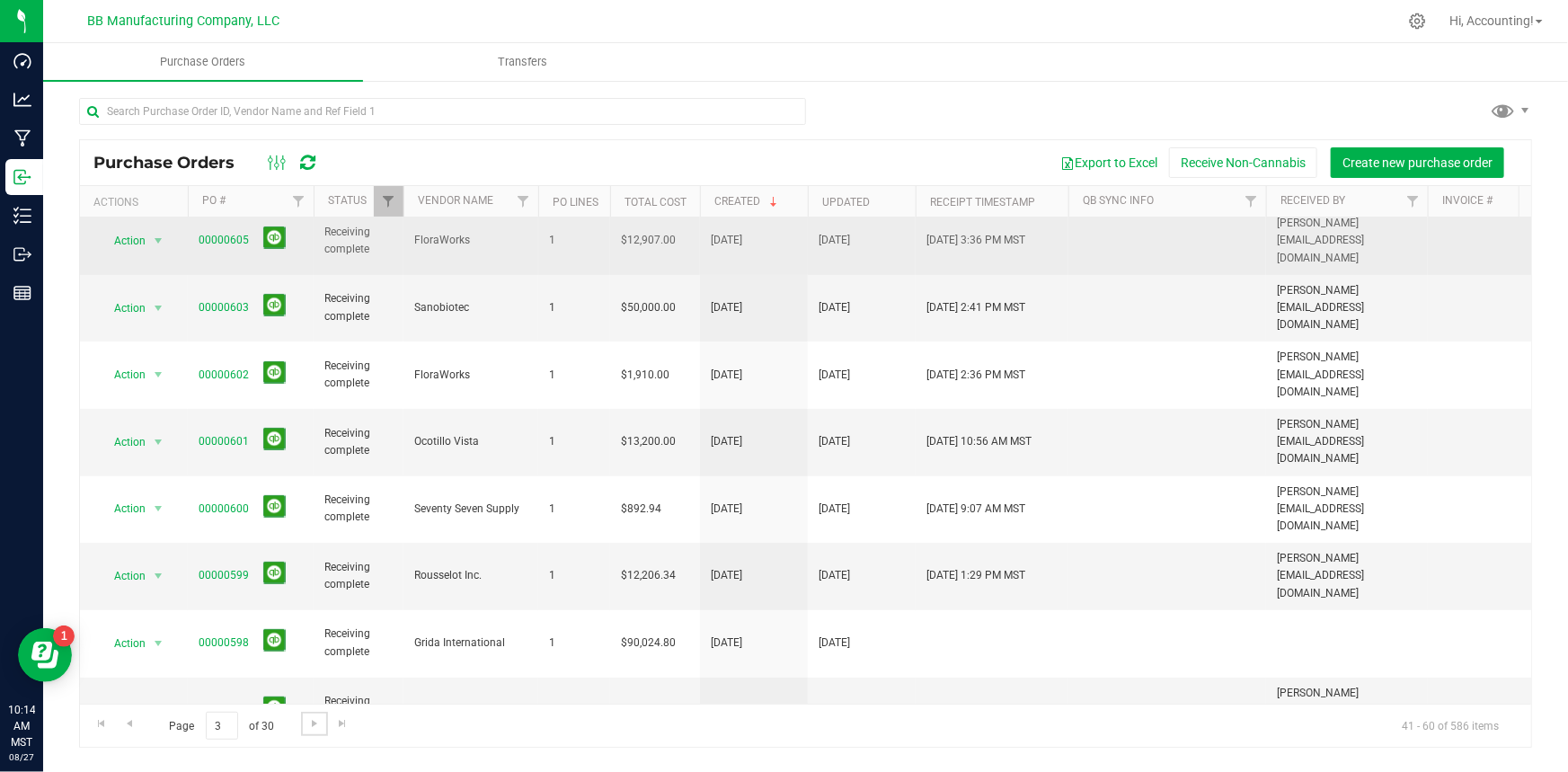
scroll to position [520, 0]
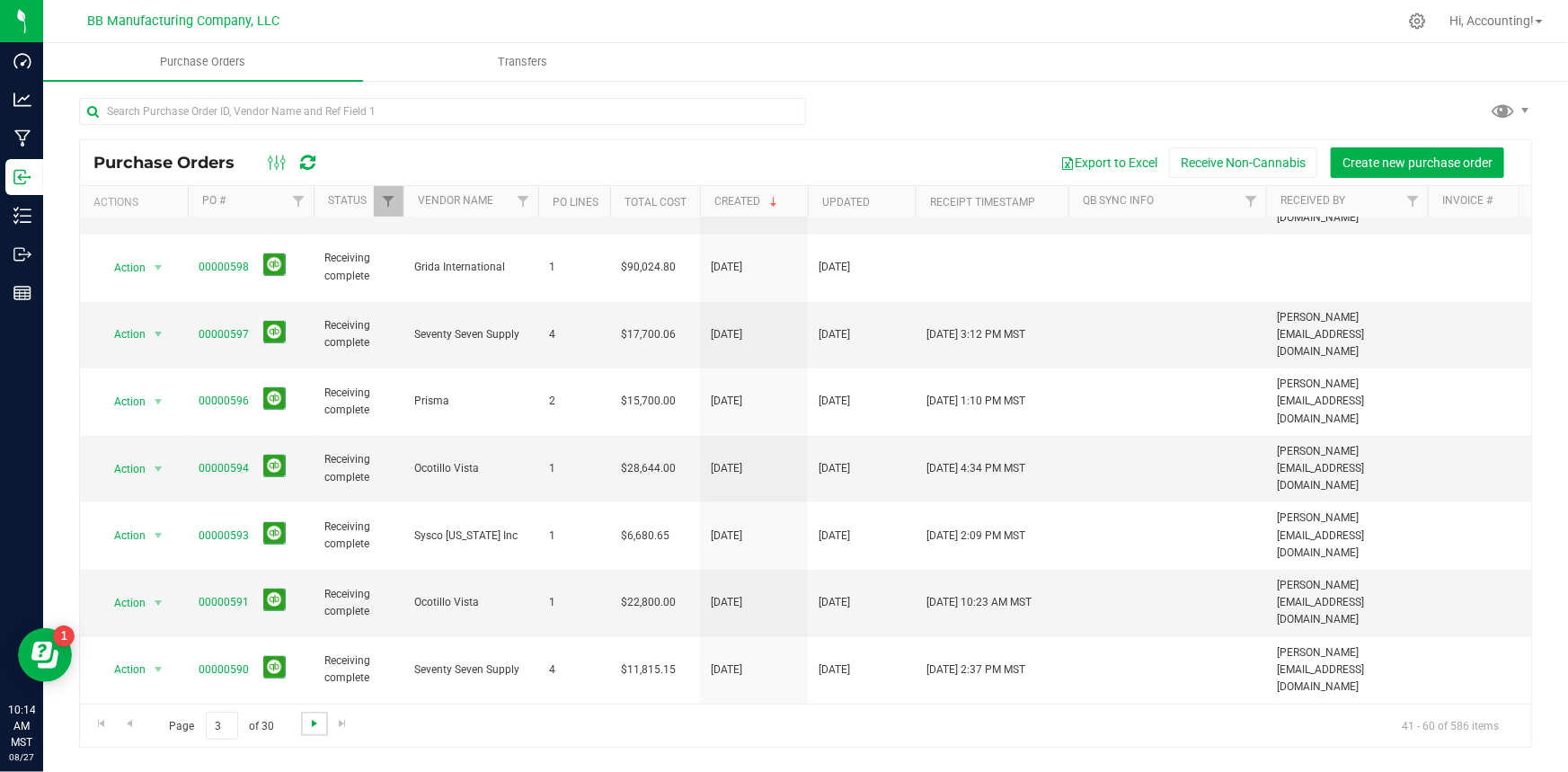
click at [307, 726] on span "Go to the next page" at bounding box center [314, 723] width 14 height 14
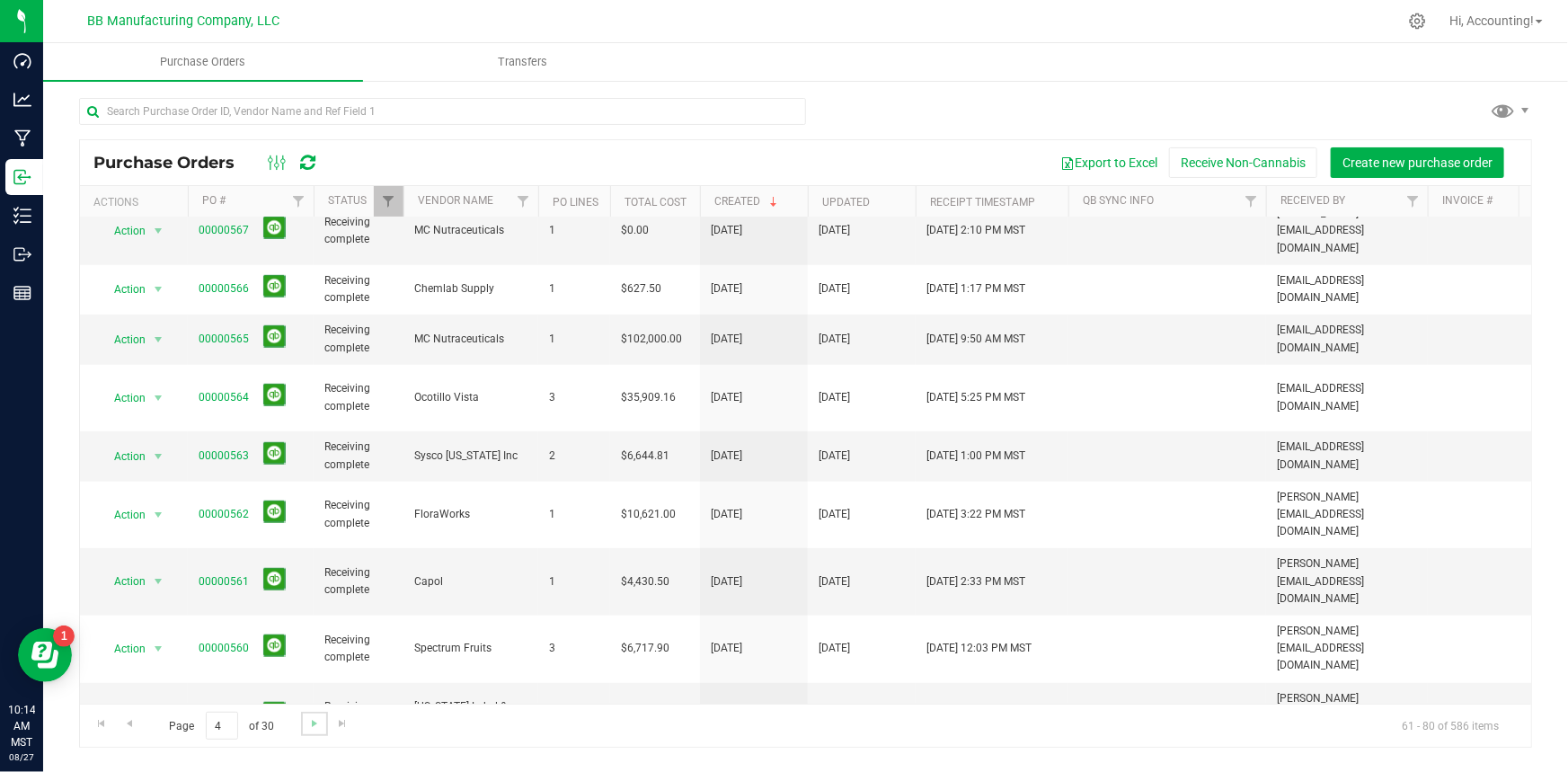
click at [322, 728] on link "Go to the next page" at bounding box center [314, 724] width 26 height 24
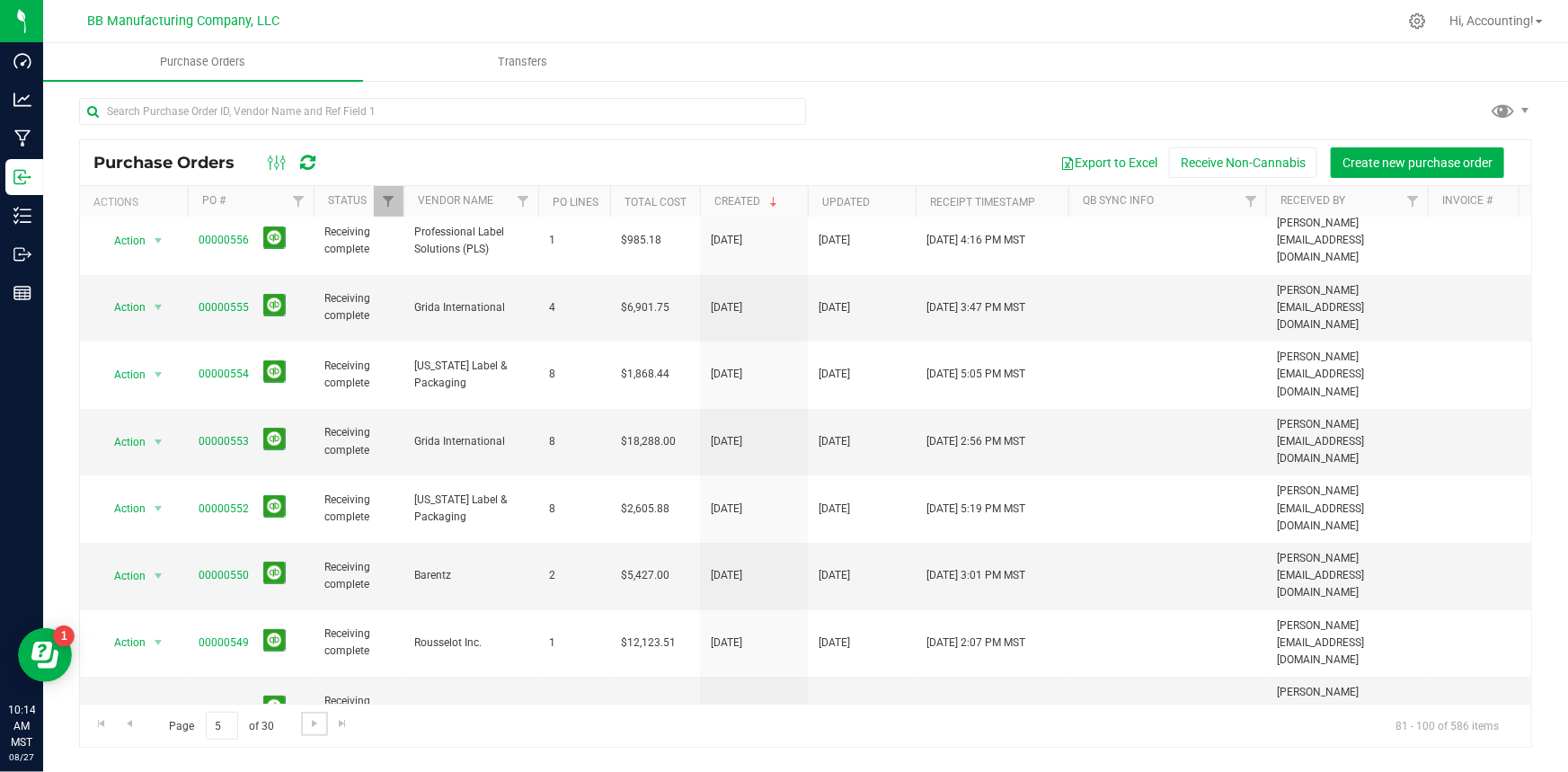
scroll to position [0, 0]
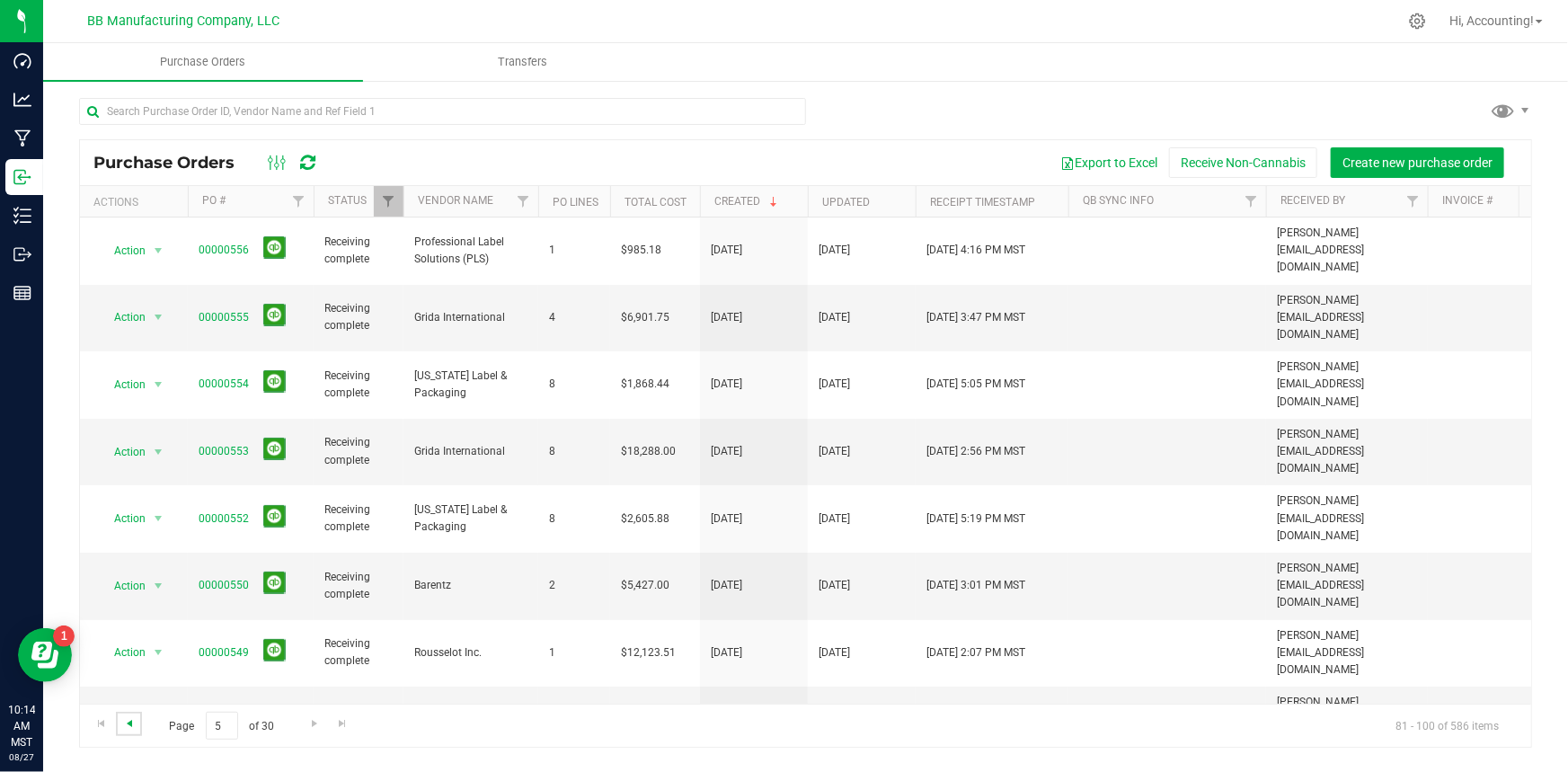
click at [130, 728] on span "Go to the previous page" at bounding box center [128, 723] width 14 height 14
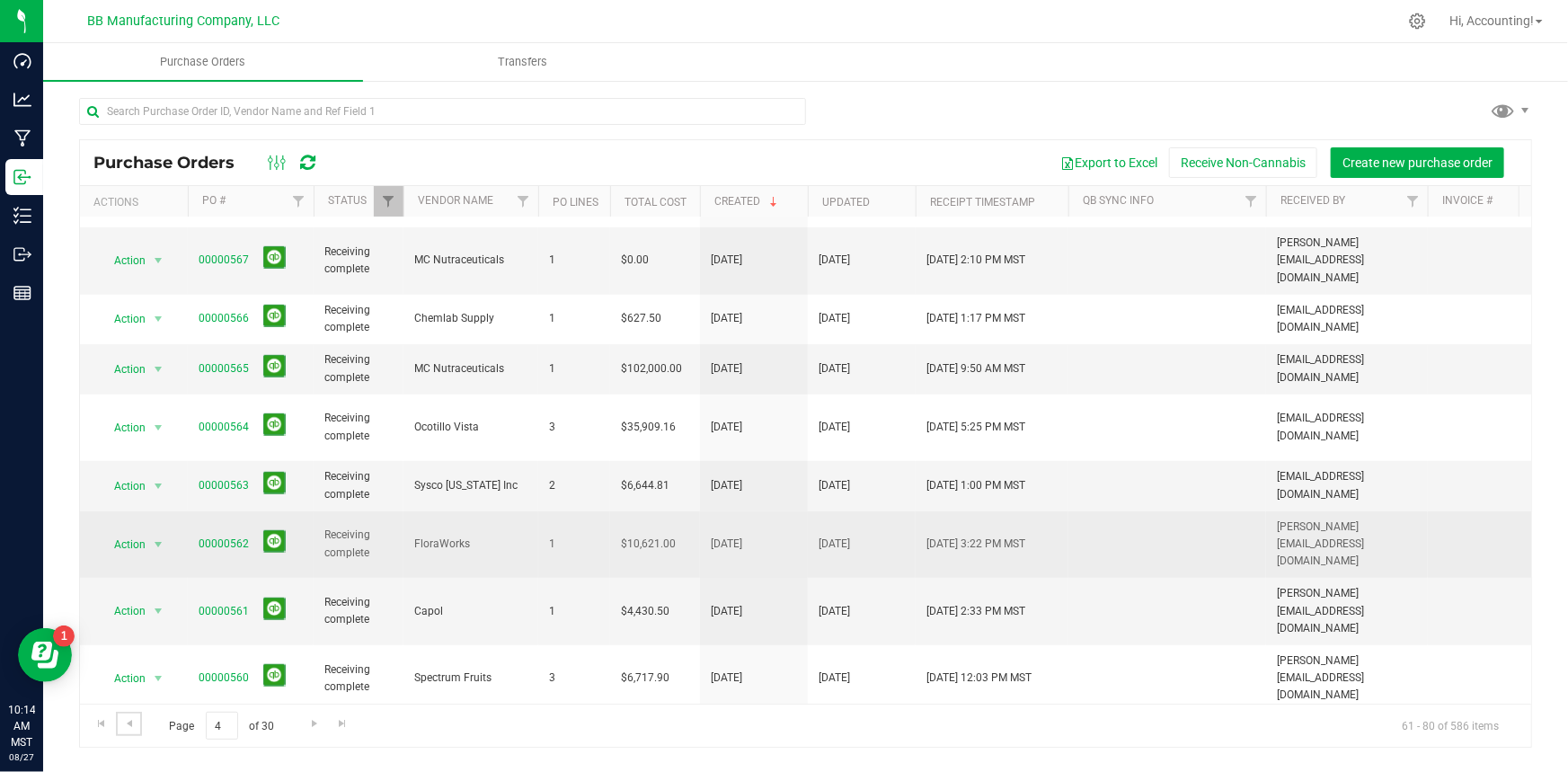
scroll to position [520, 0]
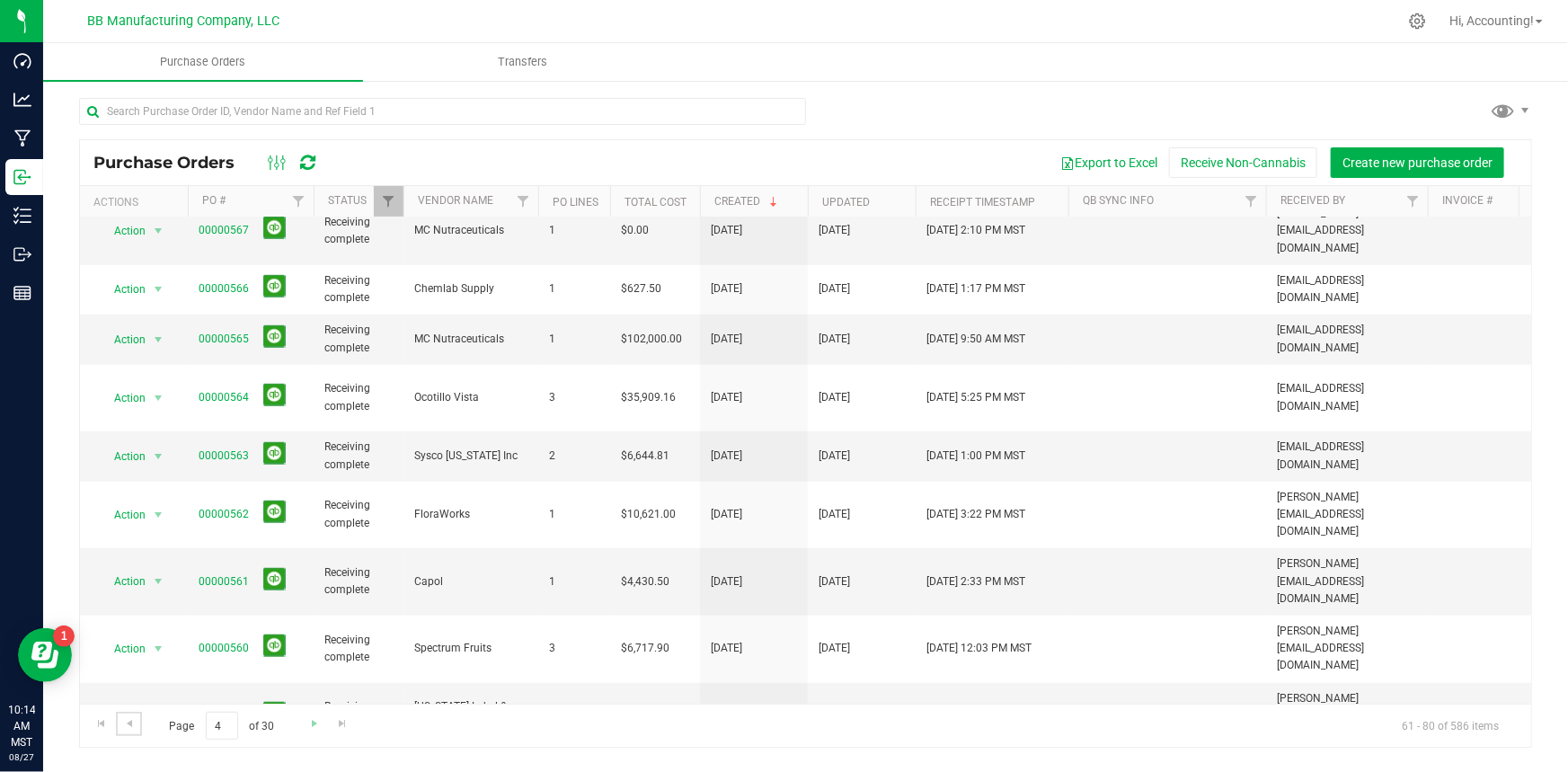
drag, startPoint x: 124, startPoint y: 727, endPoint x: 320, endPoint y: 712, distance: 196.6
click at [124, 726] on span "Go to the previous page" at bounding box center [128, 723] width 14 height 14
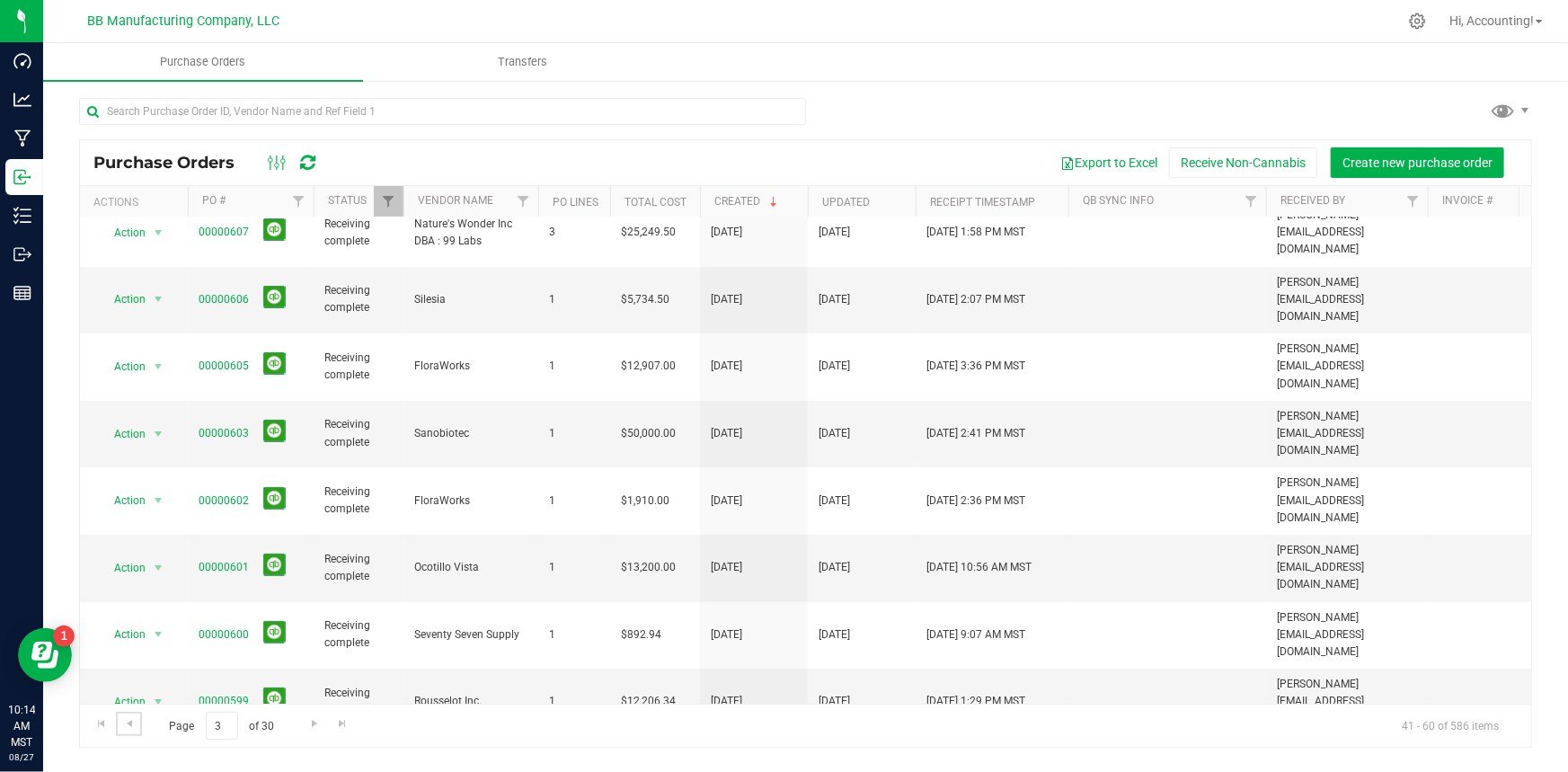
scroll to position [0, 0]
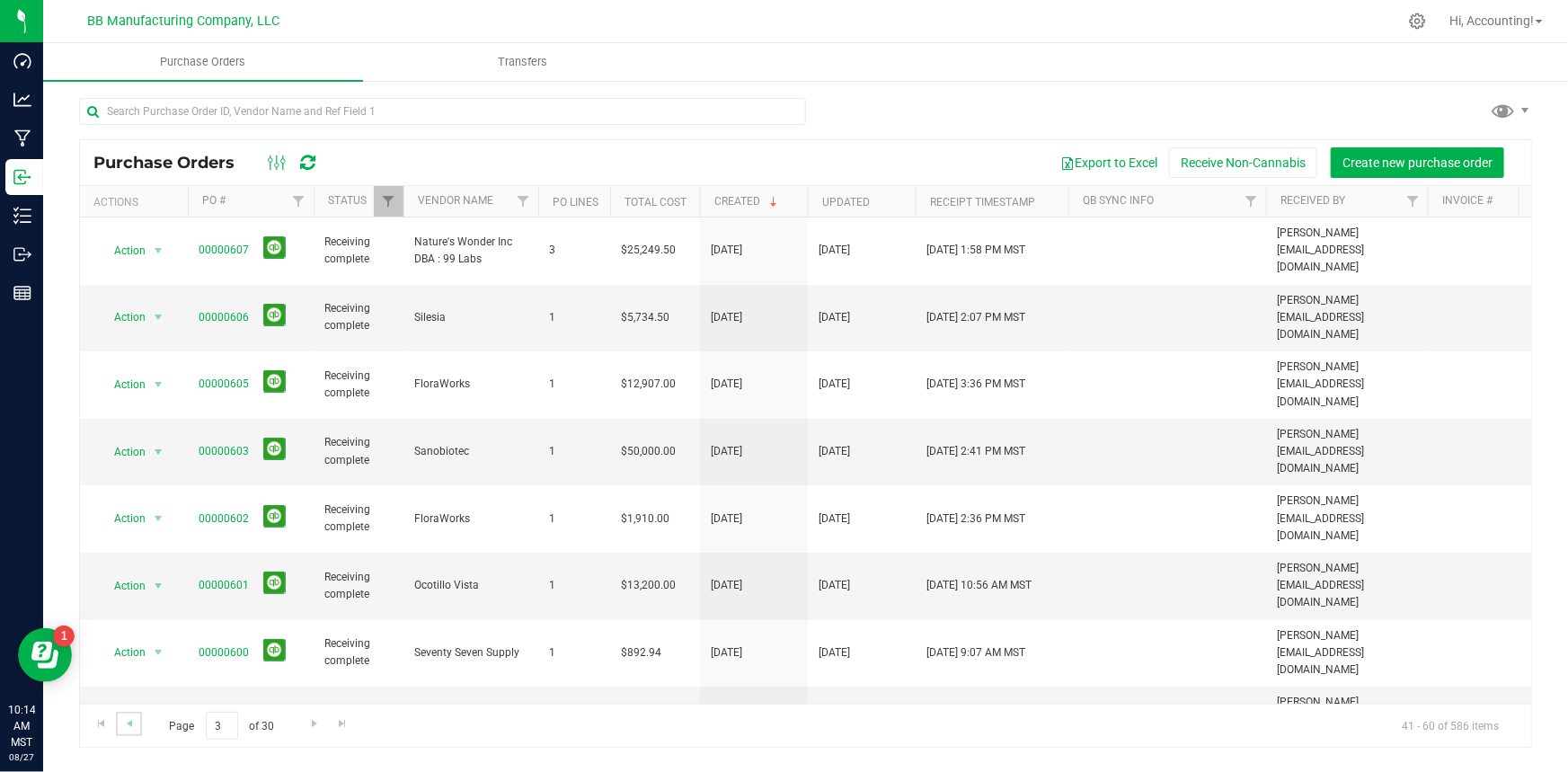
click at [138, 723] on link "Go to the previous page" at bounding box center [128, 724] width 26 height 24
click at [314, 727] on span "Go to the next page" at bounding box center [314, 723] width 14 height 14
click at [314, 726] on span "Go to the next page" at bounding box center [314, 723] width 14 height 14
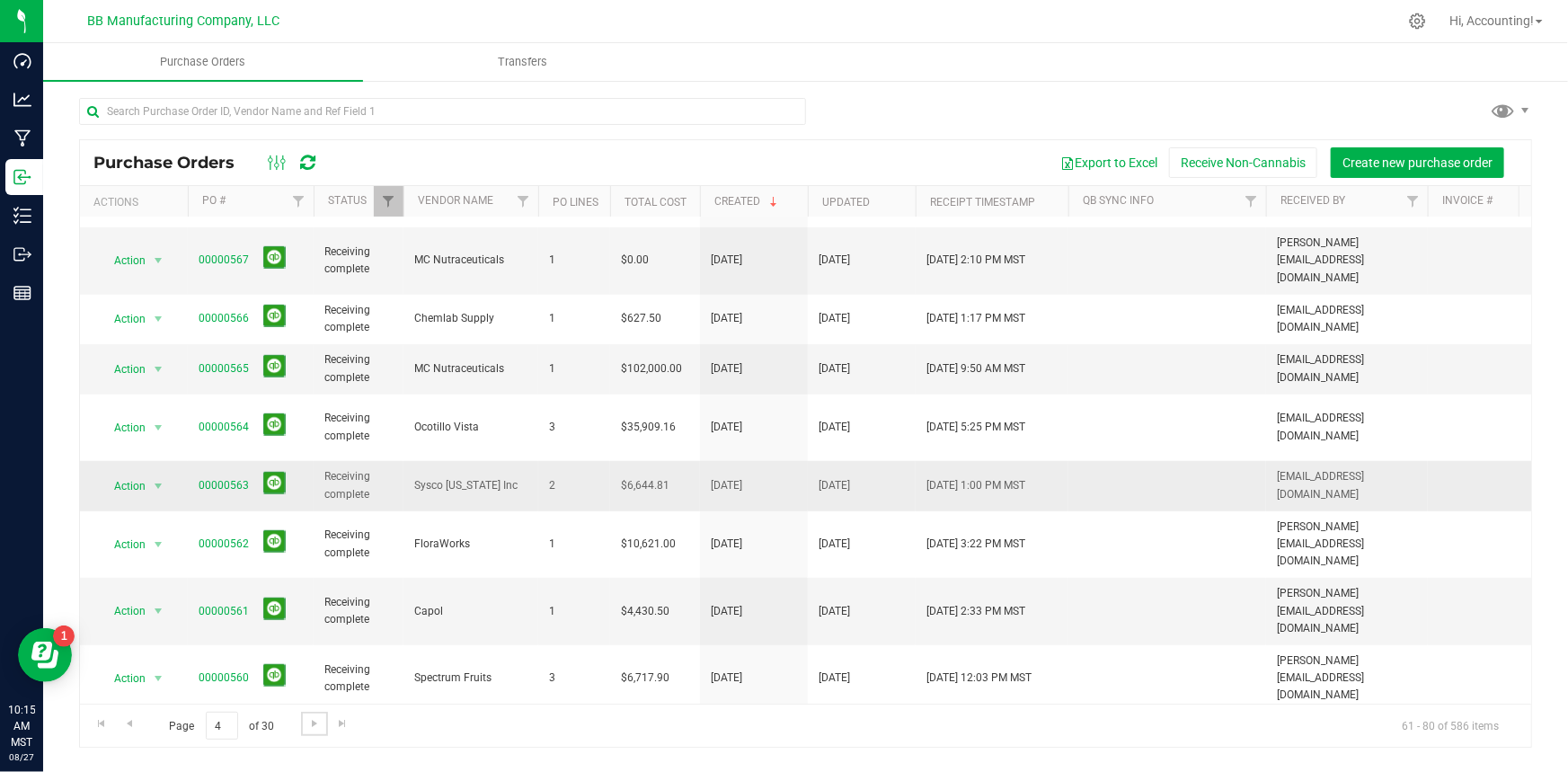
scroll to position [520, 0]
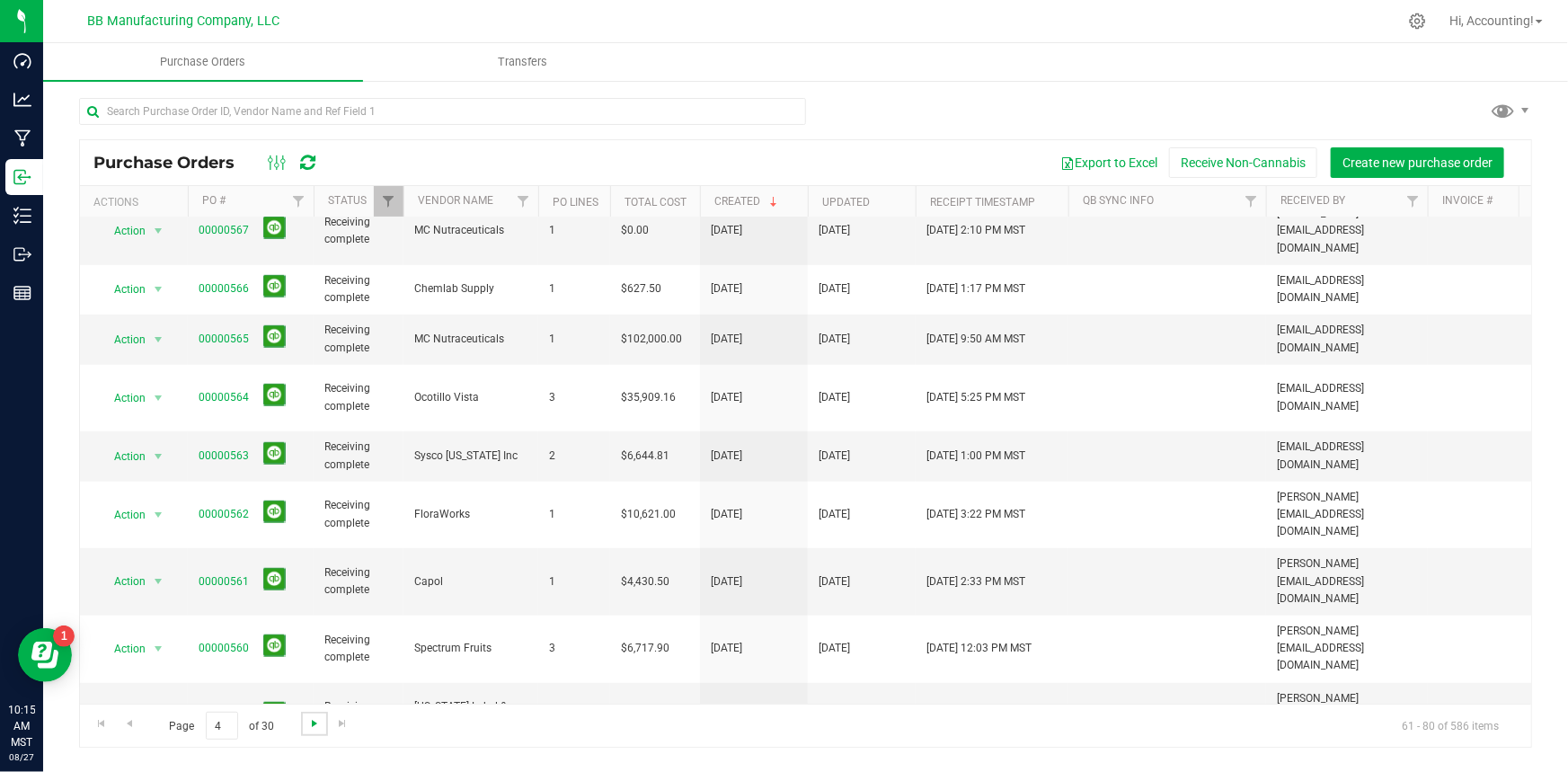
click at [310, 727] on span "Go to the next page" at bounding box center [314, 723] width 14 height 14
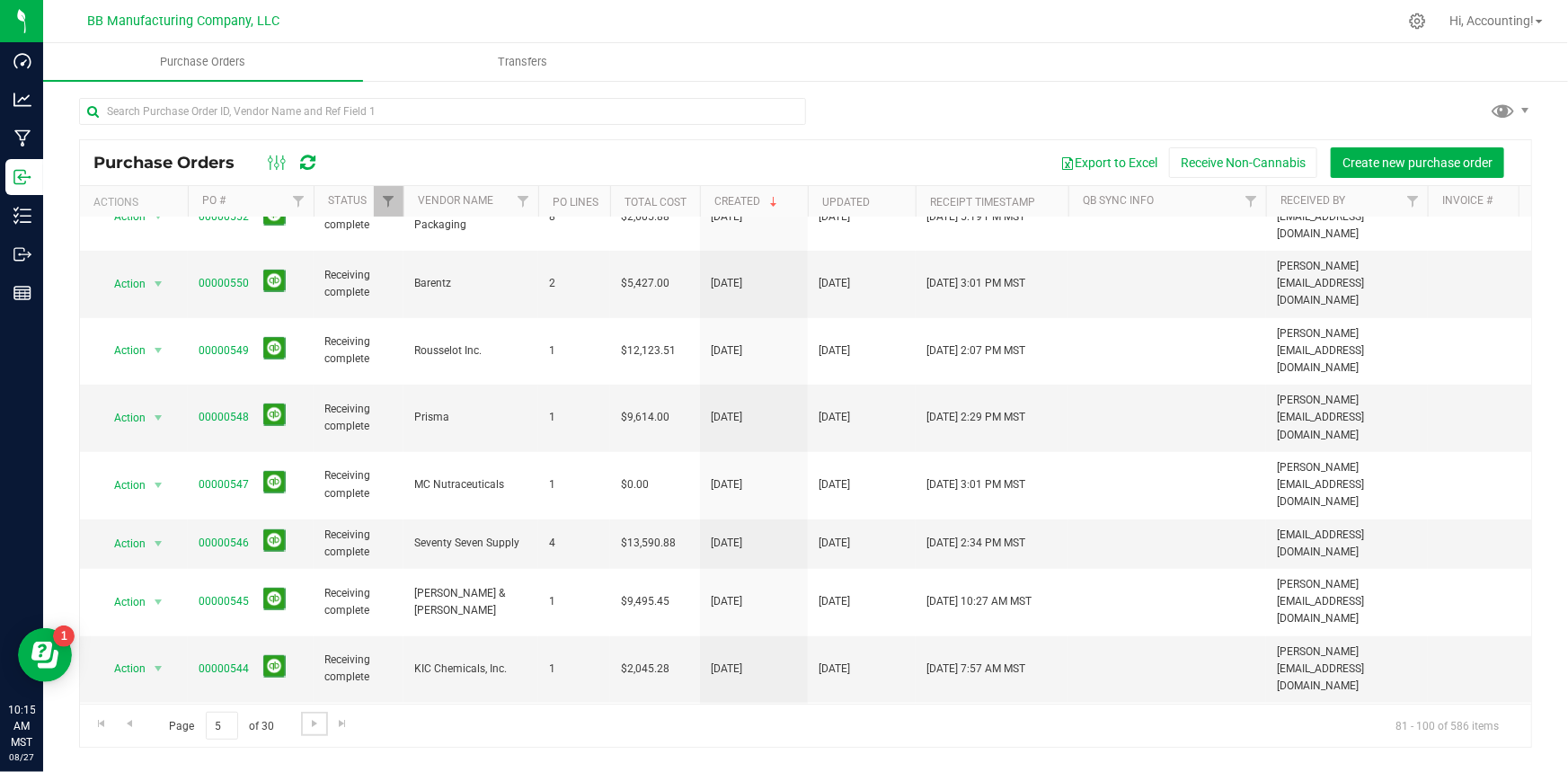
scroll to position [0, 0]
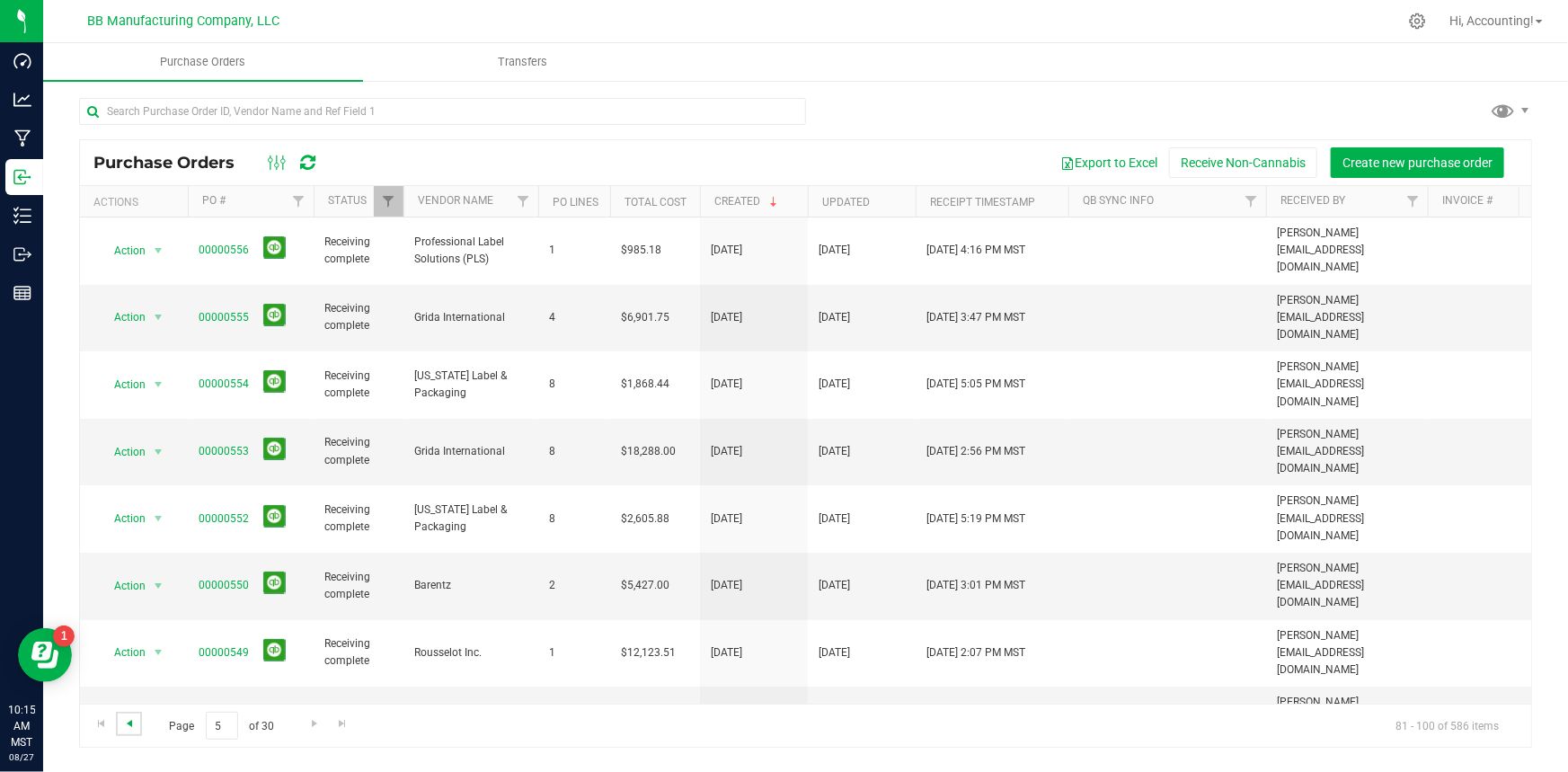
click at [132, 725] on span "Go to the previous page" at bounding box center [128, 723] width 14 height 14
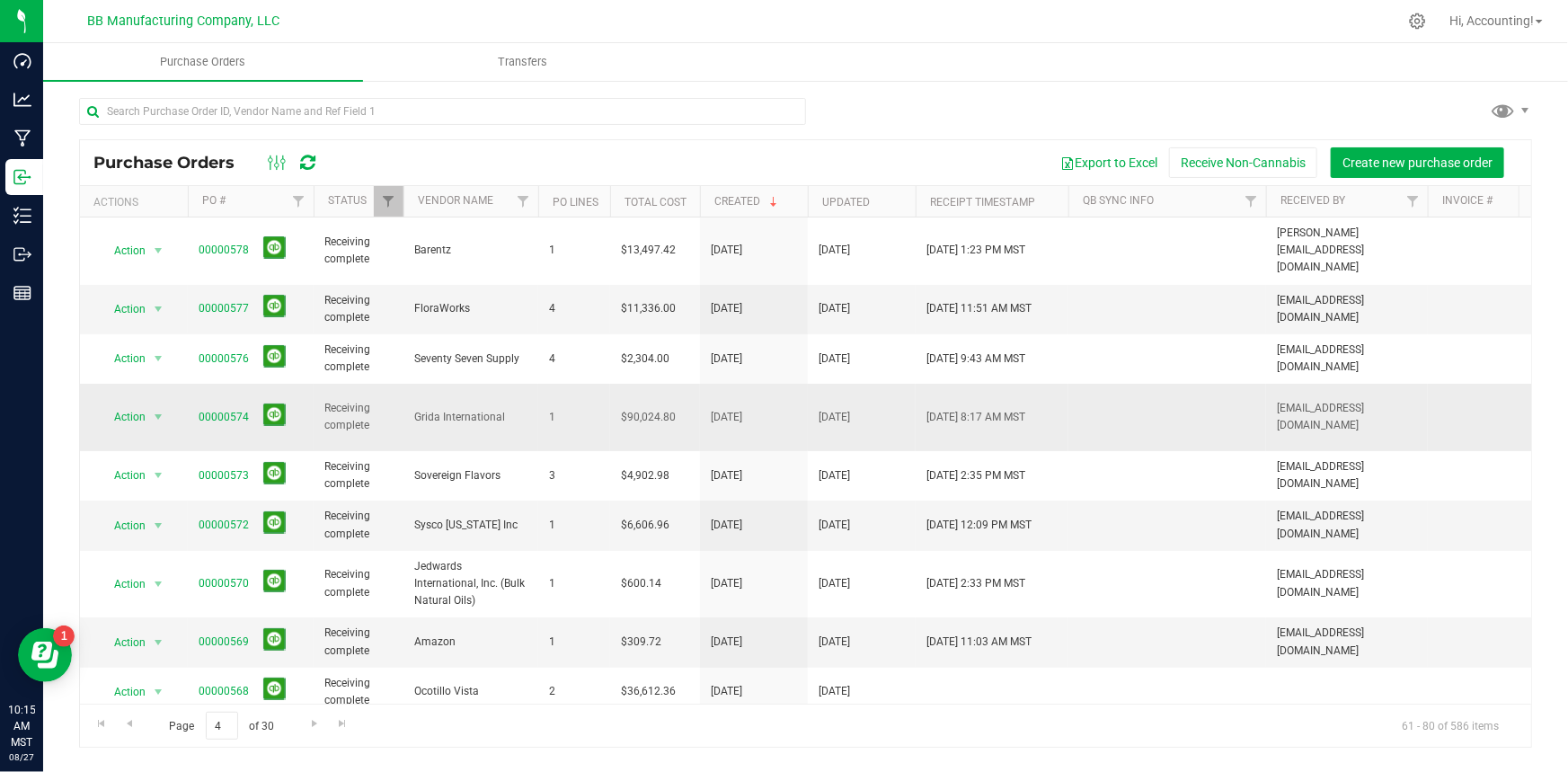
drag, startPoint x: 1057, startPoint y: 391, endPoint x: 876, endPoint y: 397, distance: 181.1
click at [876, 397] on tr "Action Action Close purchase order Edit purchase order PO audit log Re-order Vi…" at bounding box center [902, 417] width 1644 height 68
click at [228, 411] on link "00000574" at bounding box center [224, 416] width 50 height 13
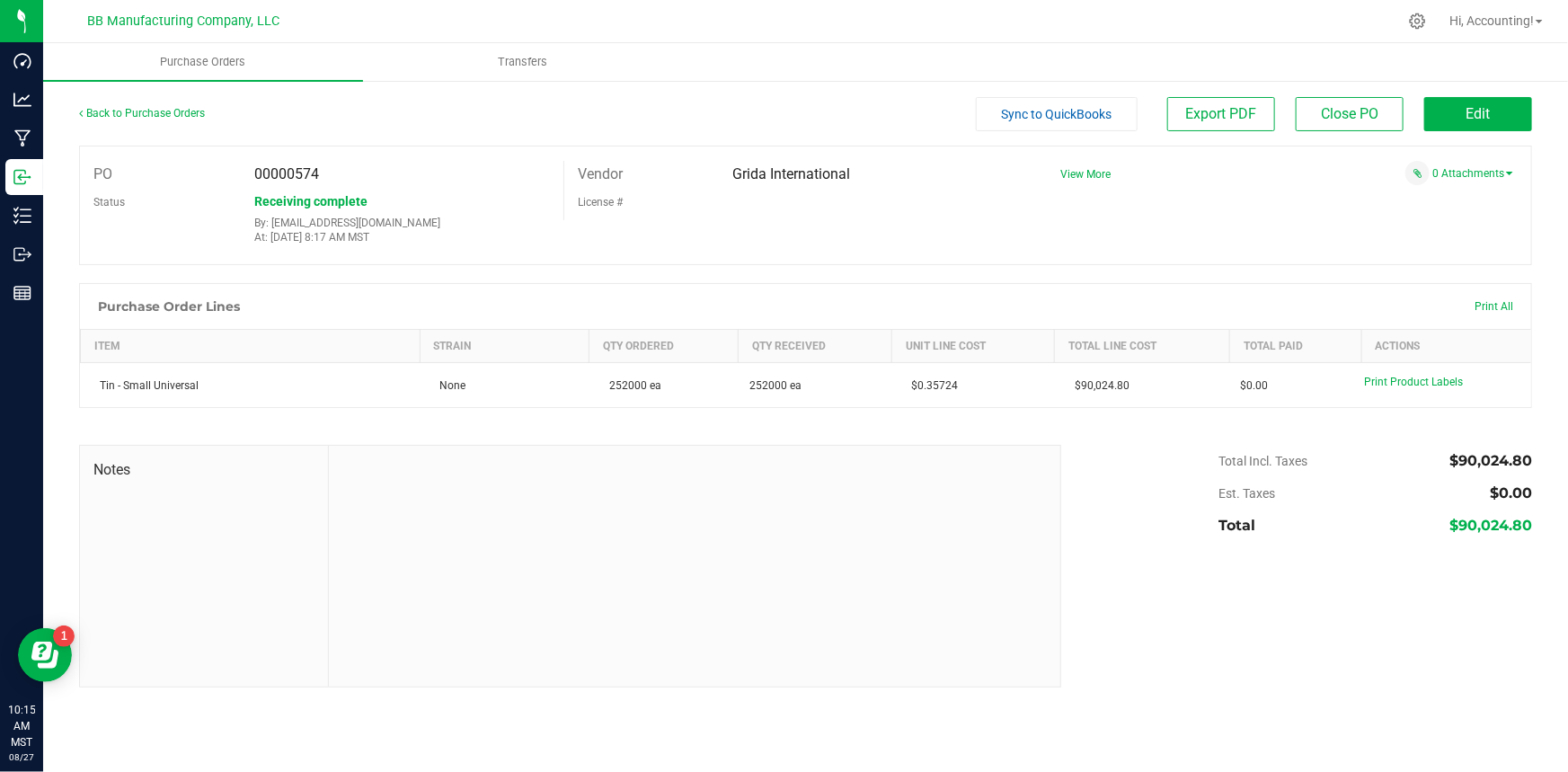
click at [570, 622] on div at bounding box center [694, 565] width 731 height 241
click at [122, 114] on link "Back to Purchase Orders" at bounding box center [142, 113] width 126 height 13
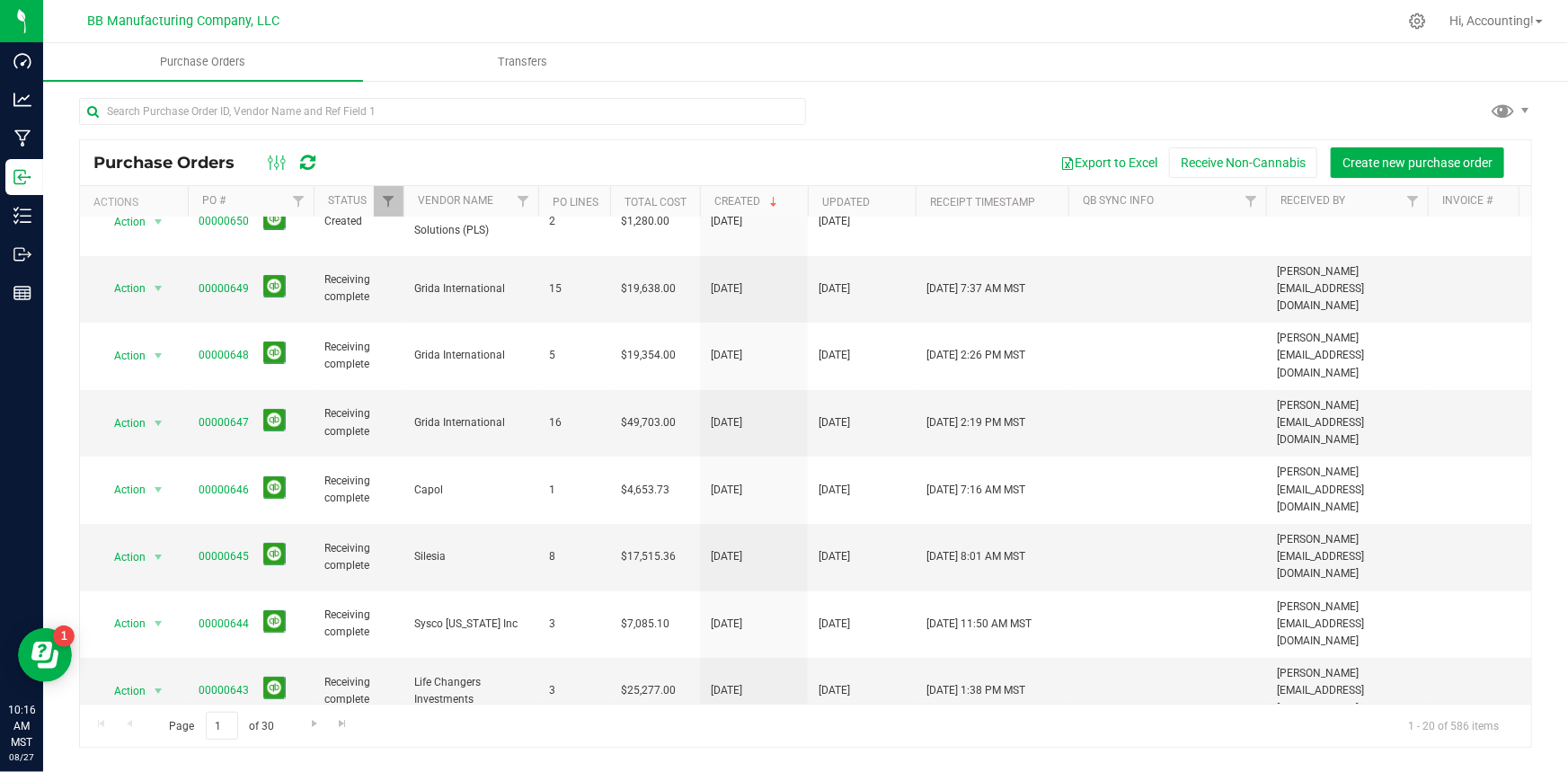
scroll to position [520, 0]
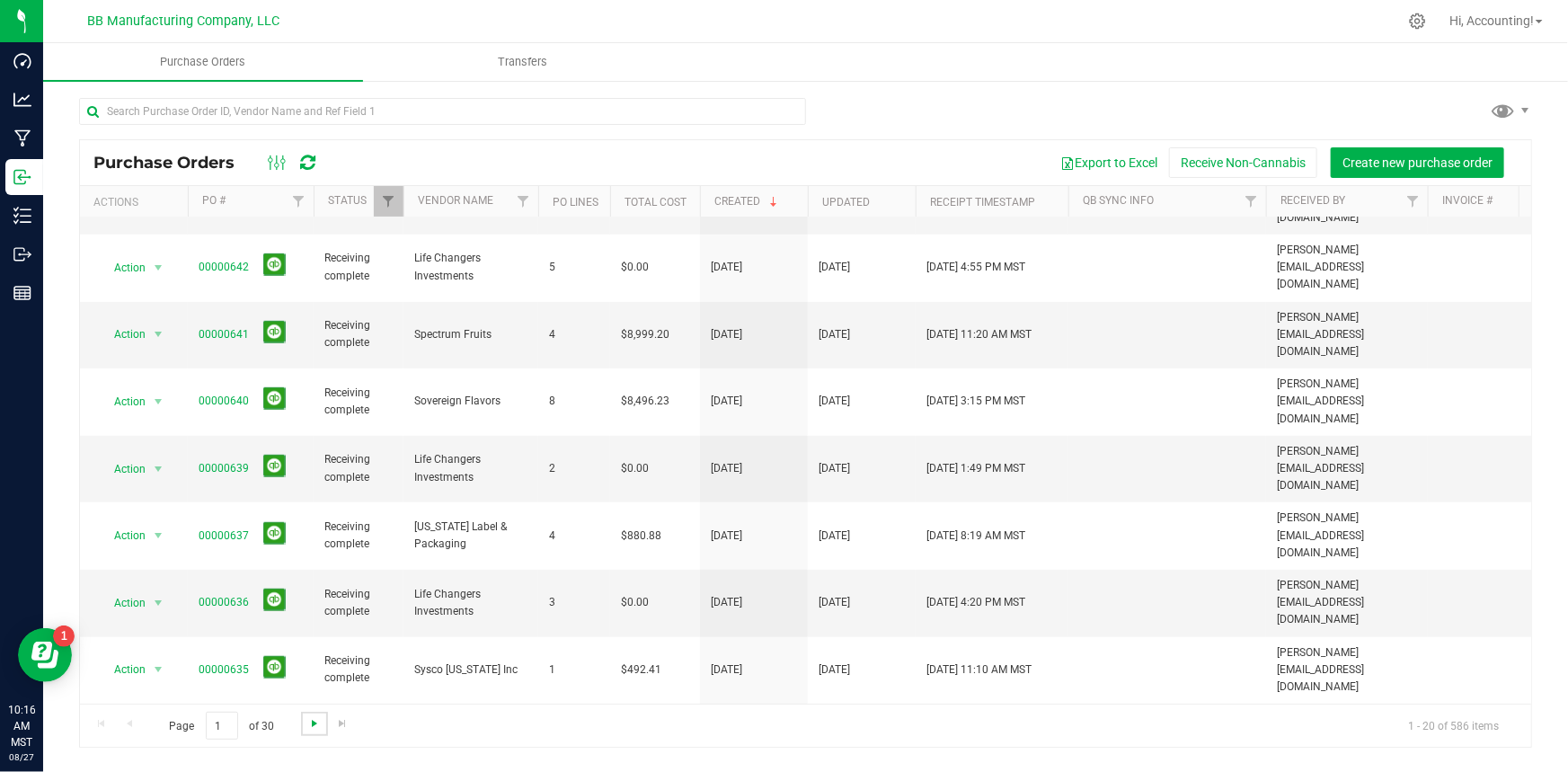
click at [311, 729] on span "Go to the next page" at bounding box center [314, 723] width 14 height 14
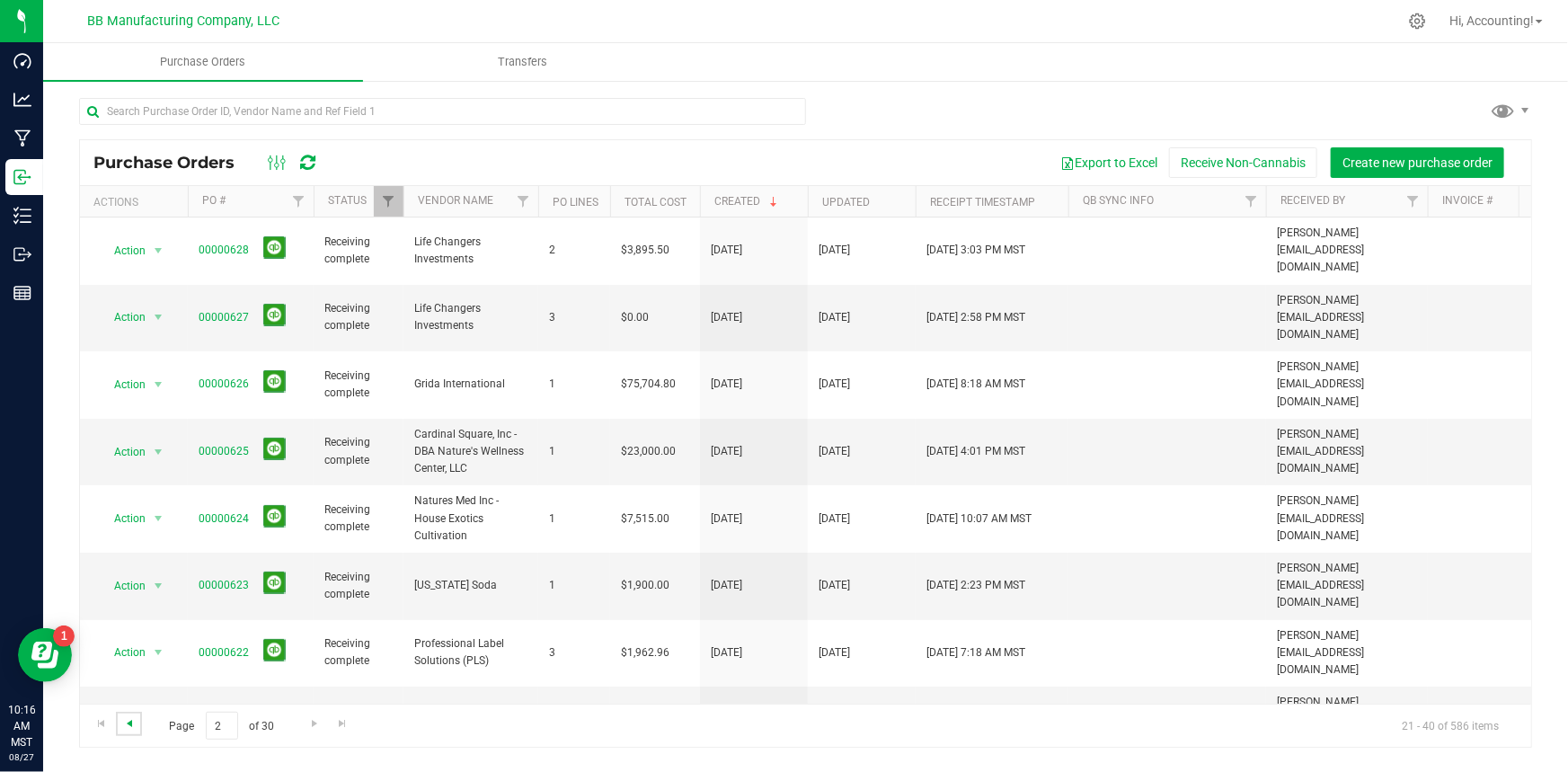
click at [132, 725] on span "Go to the previous page" at bounding box center [128, 723] width 14 height 14
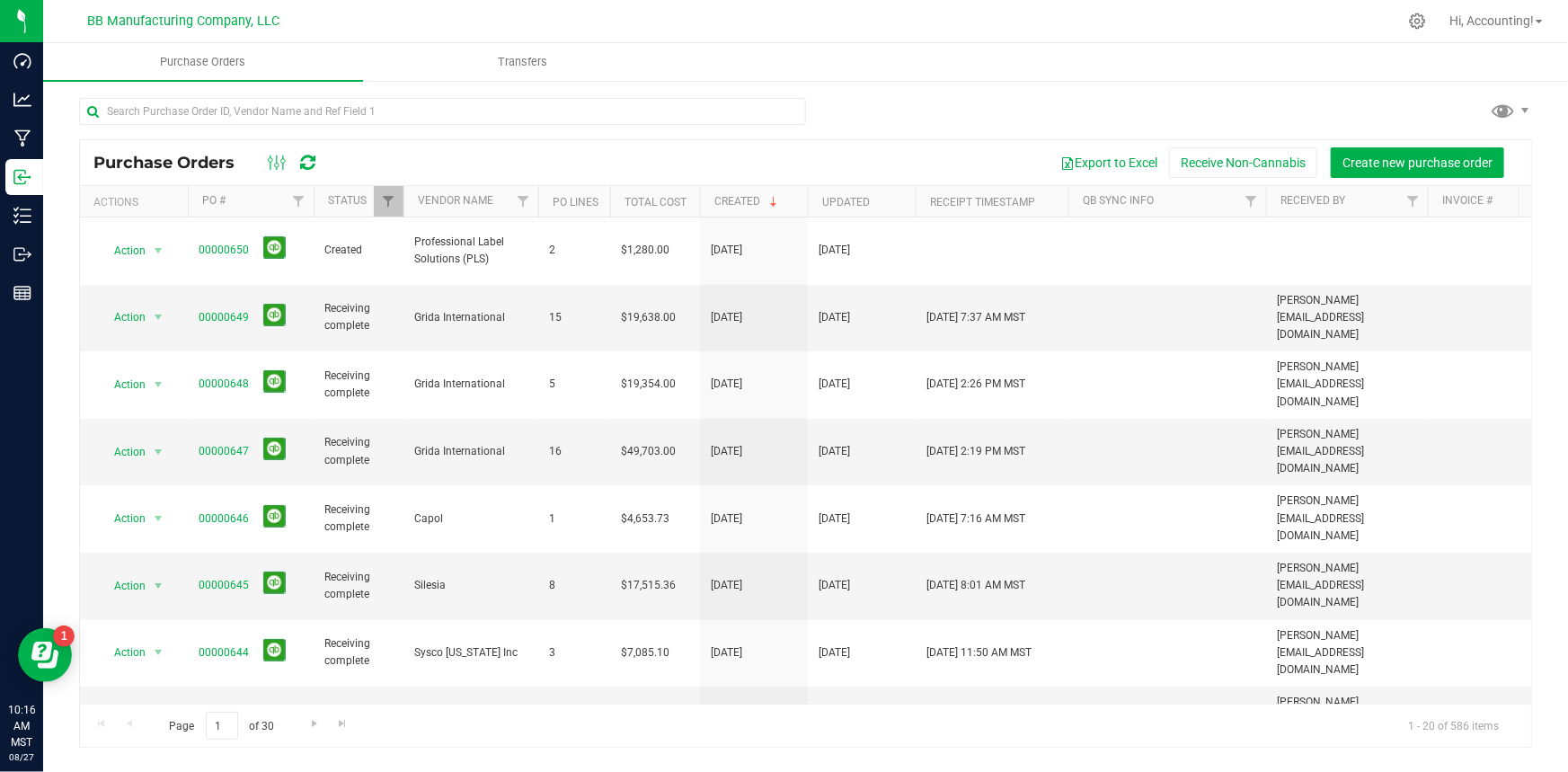
click at [128, 729] on div "Page 1 of 30 1 - 20 of 586 items" at bounding box center [806, 725] width 1451 height 43
